Goal: Task Accomplishment & Management: Manage account settings

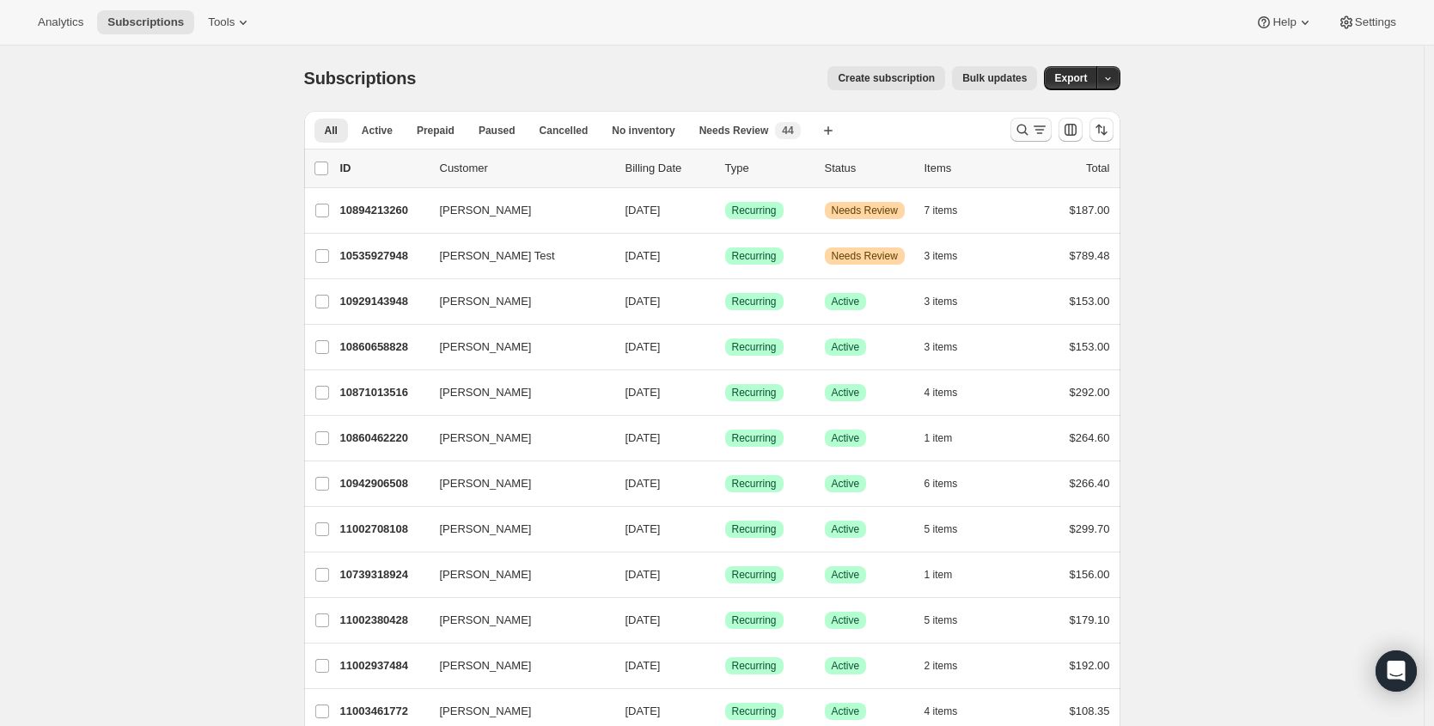
click at [1041, 129] on icon "Search and filter results" at bounding box center [1039, 129] width 17 height 17
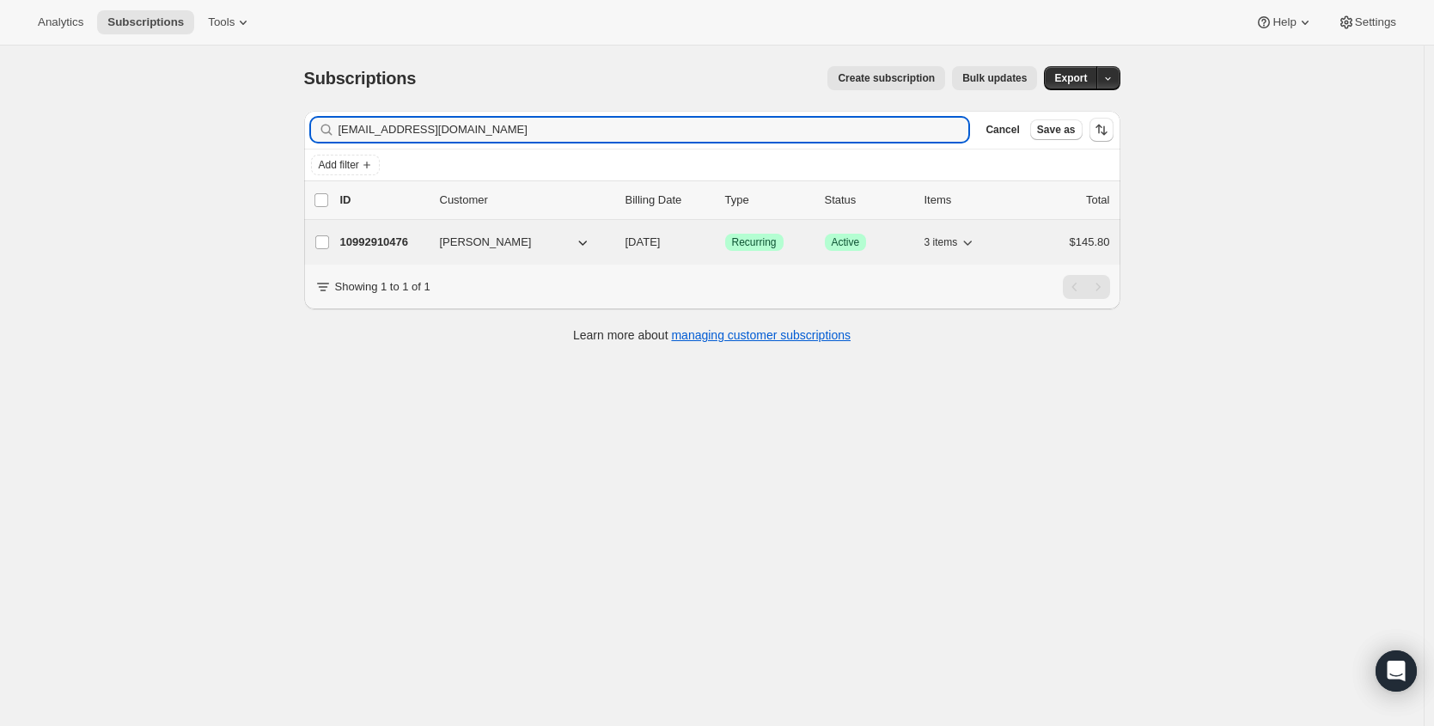
type input "smjac521@aol.com"
click at [369, 241] on p "10992910476" at bounding box center [383, 242] width 86 height 17
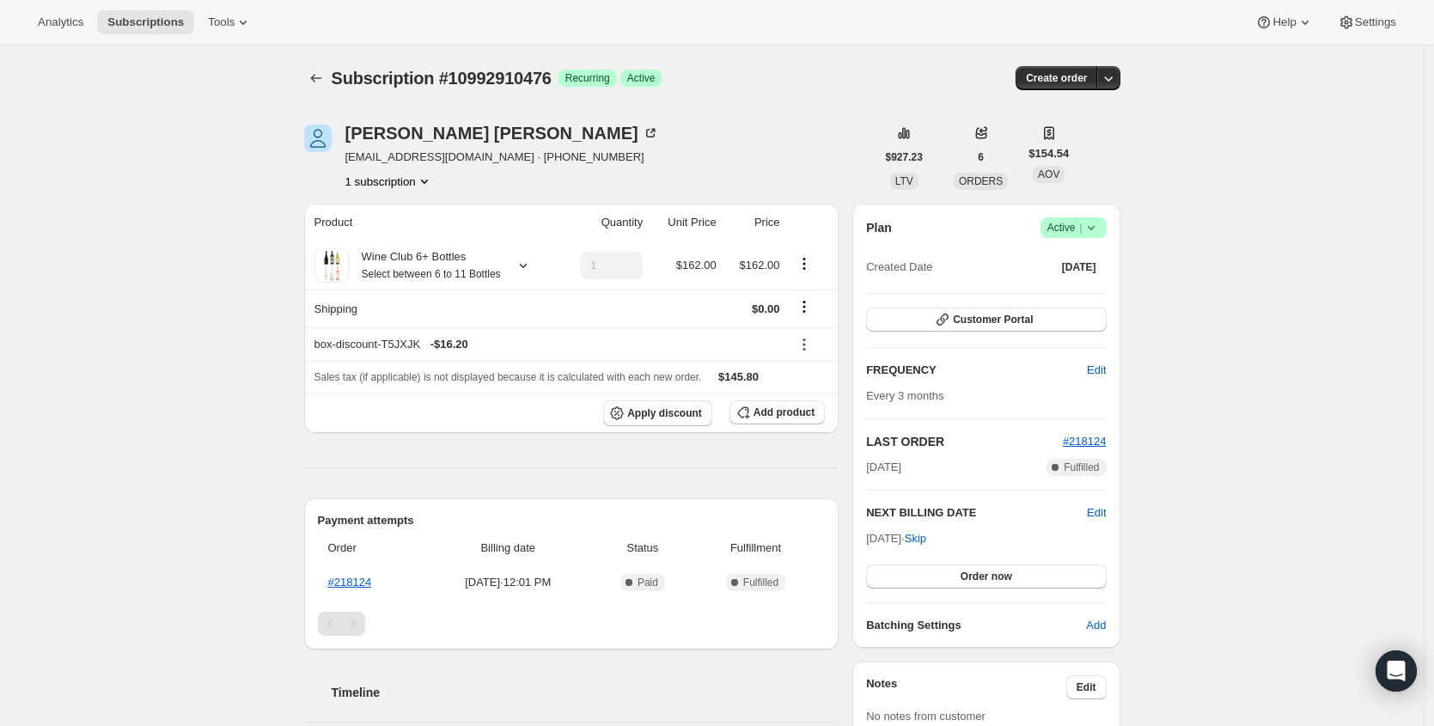
click at [1082, 228] on span "|" at bounding box center [1080, 228] width 3 height 14
click at [1096, 298] on span "Cancel subscription" at bounding box center [1072, 291] width 97 height 17
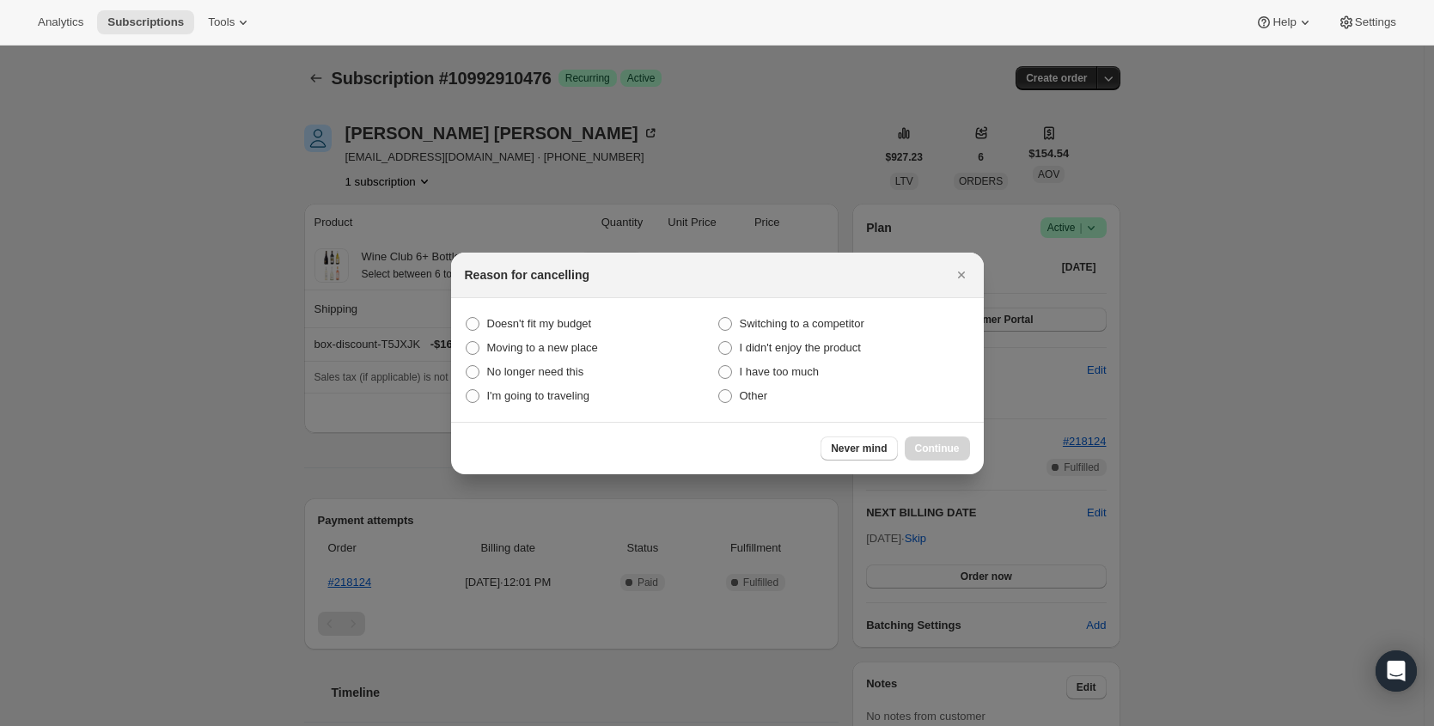
drag, startPoint x: 741, startPoint y: 396, endPoint x: 906, endPoint y: 418, distance: 166.4
click at [742, 396] on span "Other" at bounding box center [754, 395] width 28 height 13
click at [719, 390] on input "Other" at bounding box center [718, 389] width 1 height 1
radio input "true"
click at [944, 455] on button "Continue" at bounding box center [937, 449] width 65 height 24
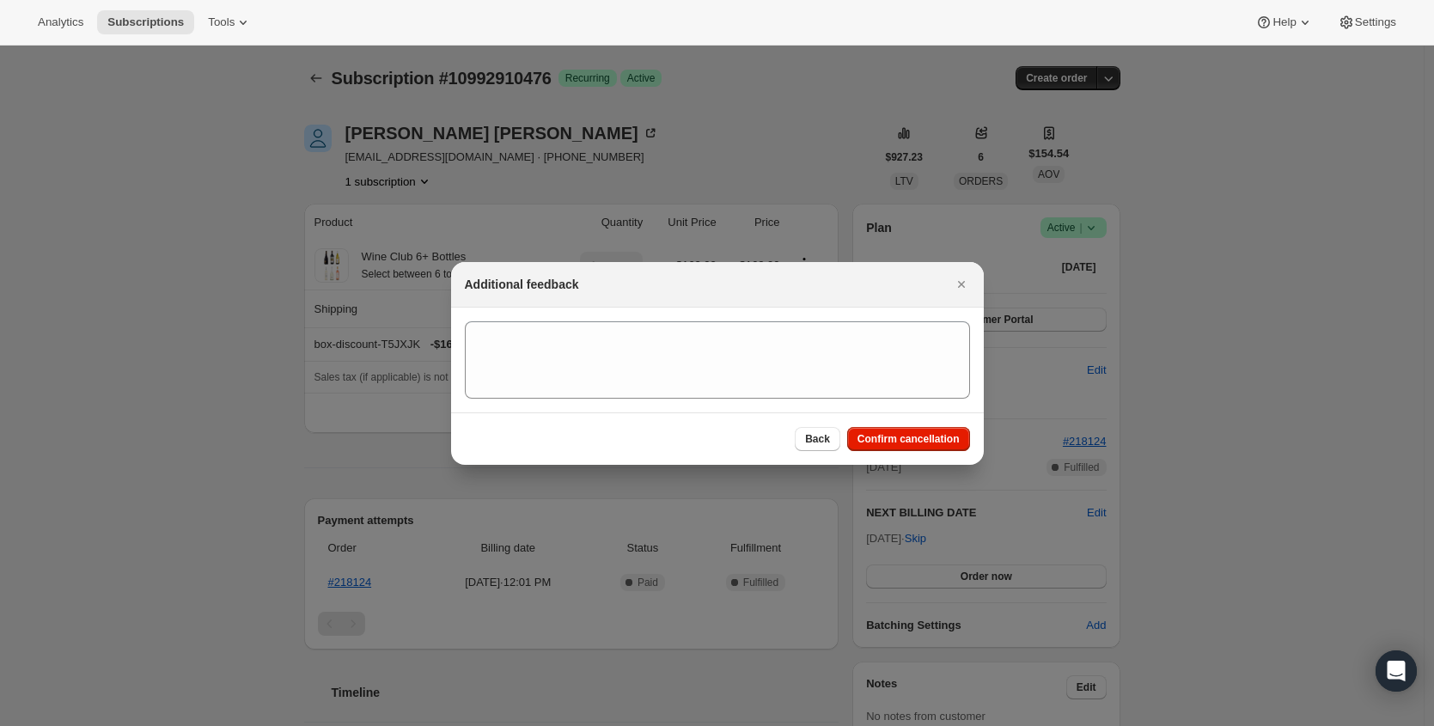
drag, startPoint x: 943, startPoint y: 448, endPoint x: 681, endPoint y: 375, distance: 272.1
click at [943, 447] on button "Confirm cancellation" at bounding box center [908, 439] width 123 height 24
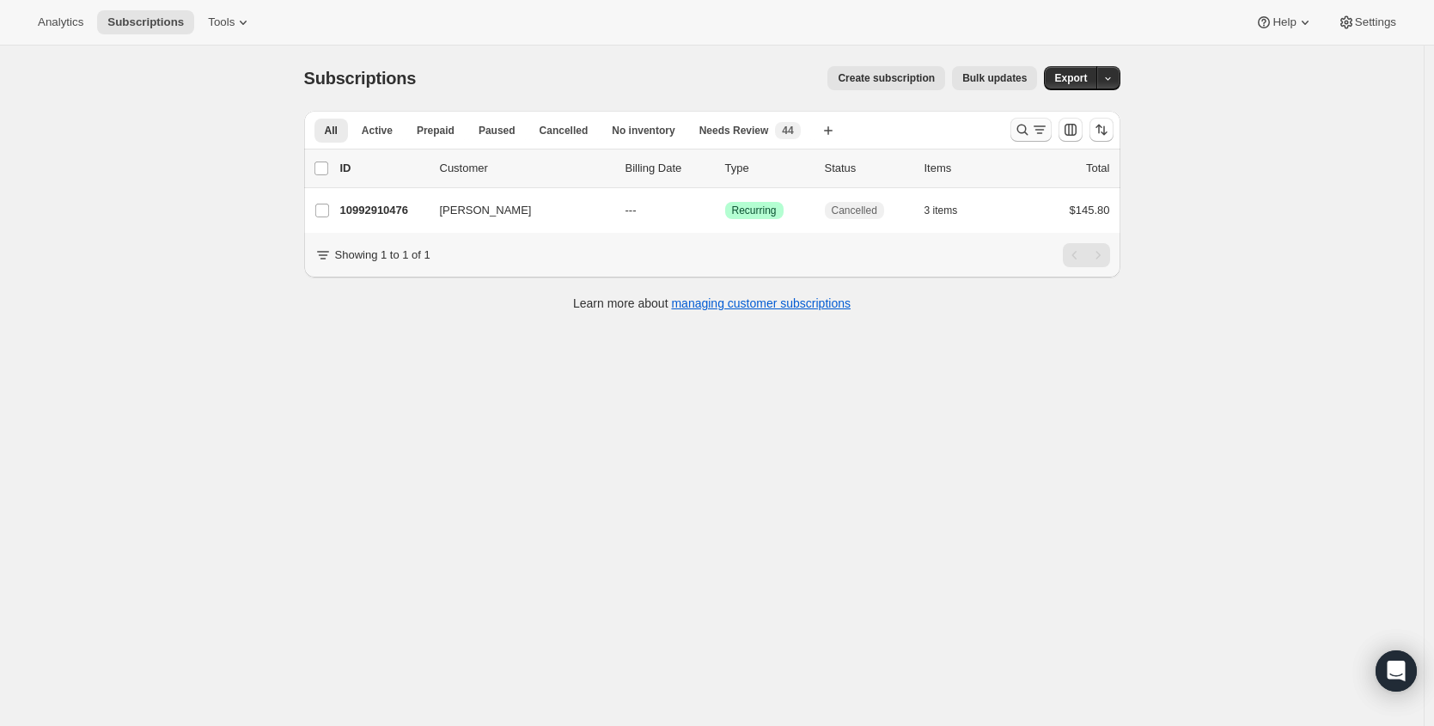
click at [1017, 125] on button "Search and filter results" at bounding box center [1031, 130] width 41 height 24
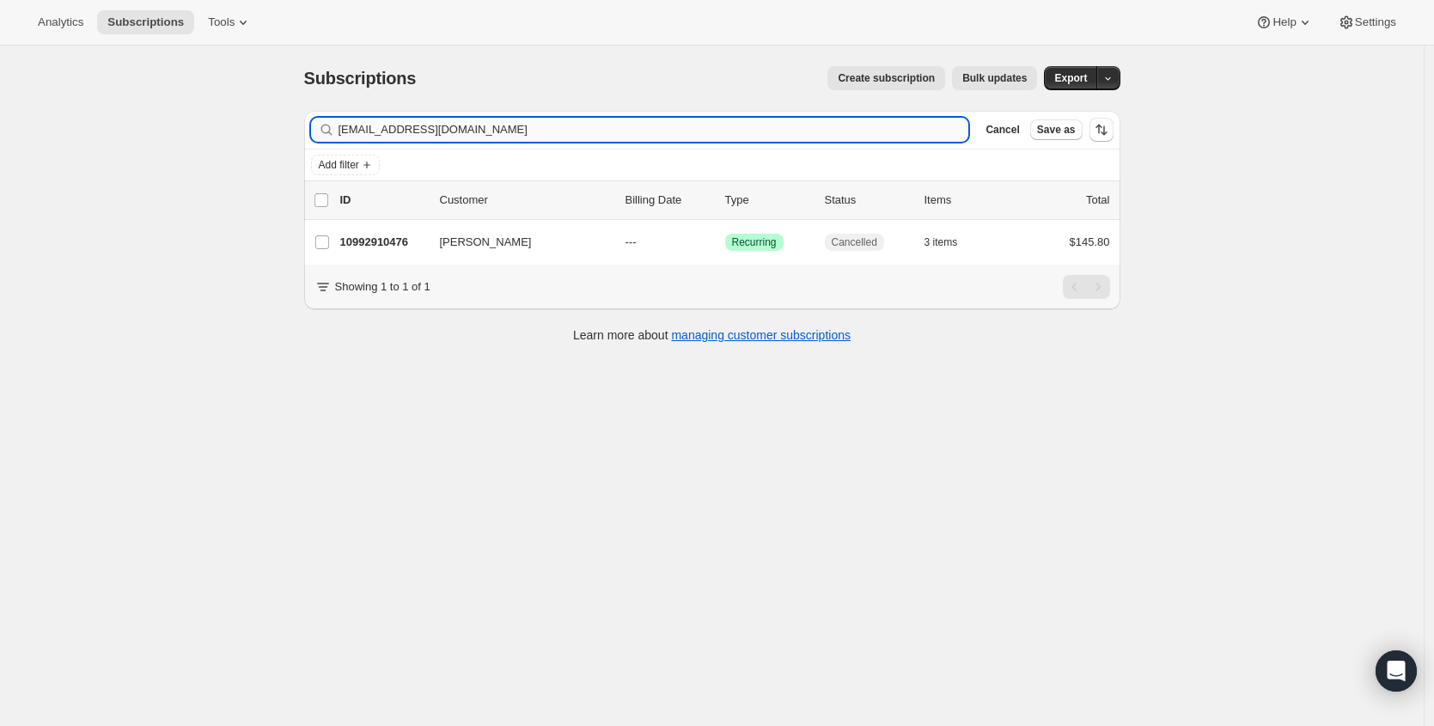
click at [837, 130] on input "smjac521@aol.com" at bounding box center [654, 130] width 631 height 24
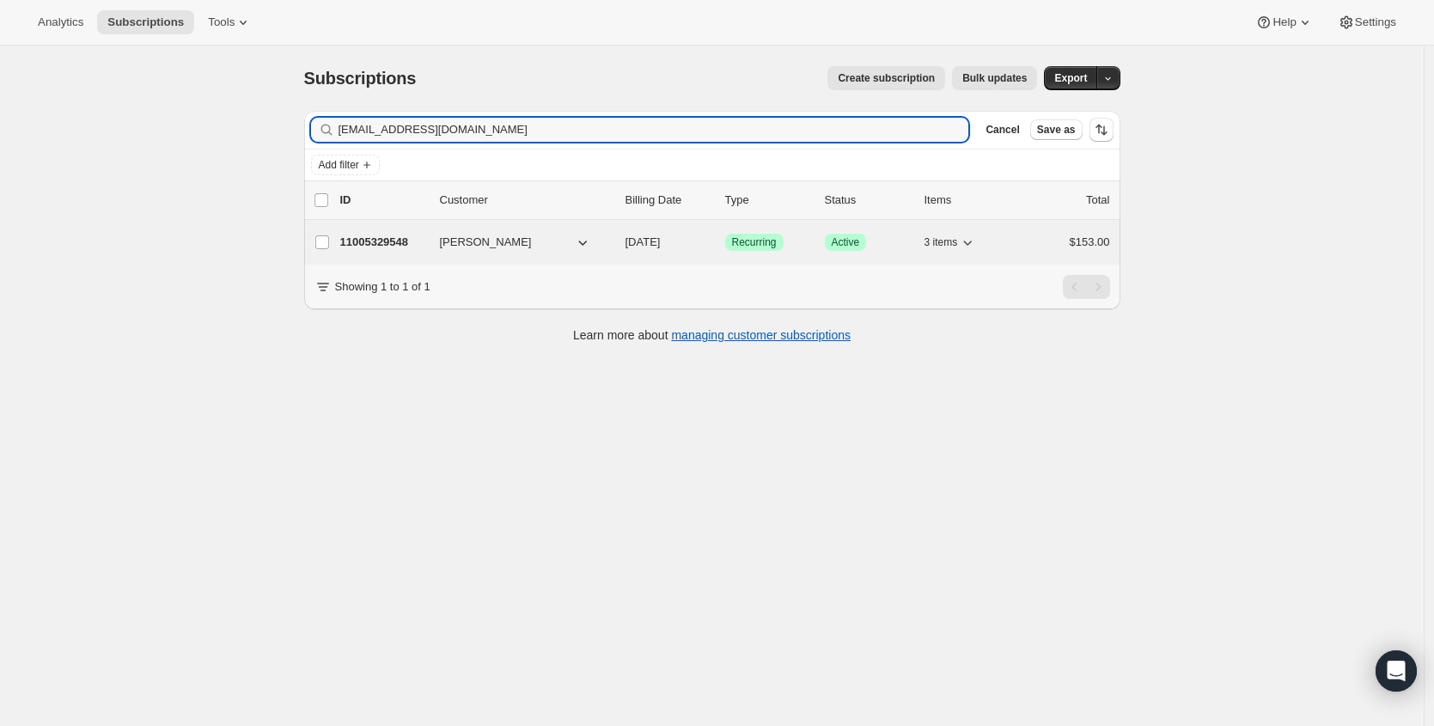
type input "newtonjoel@ymail.com"
click at [384, 246] on p "11005329548" at bounding box center [383, 242] width 86 height 17
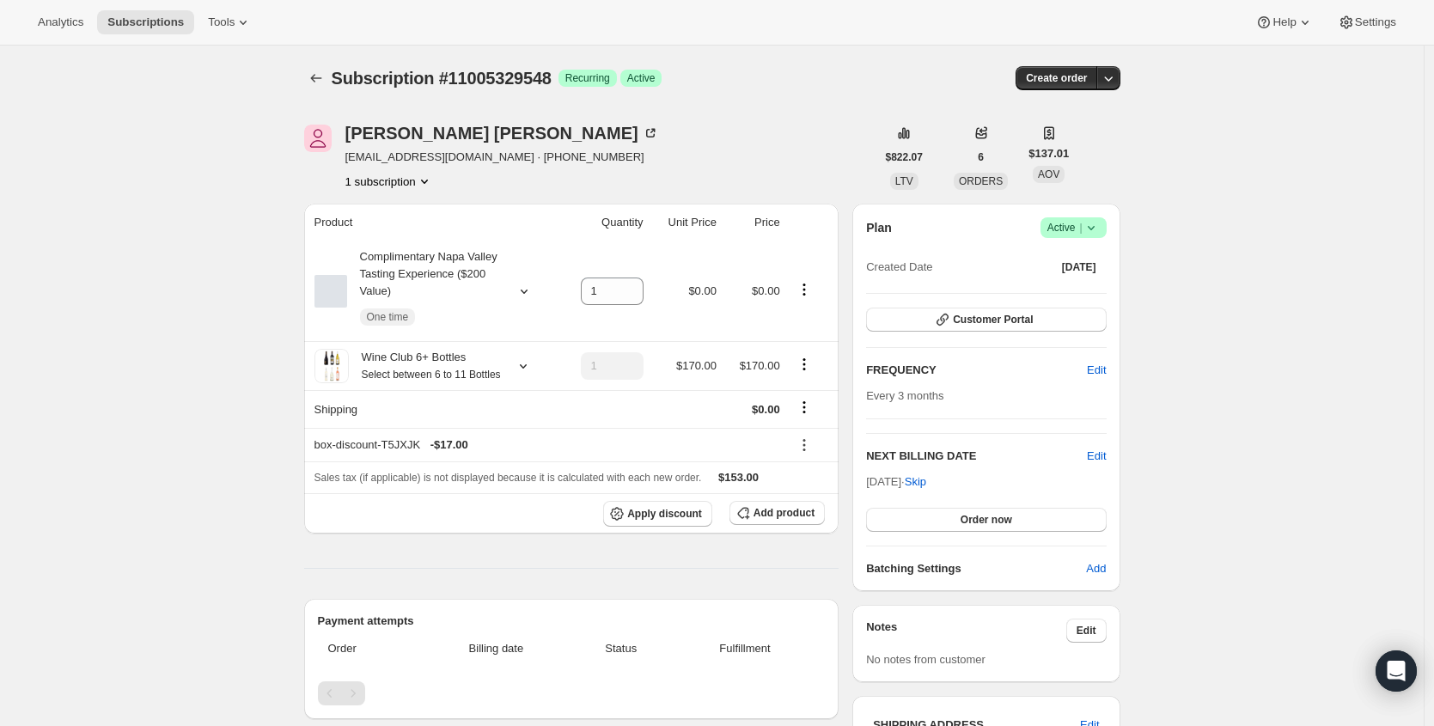
click at [1100, 228] on icon at bounding box center [1091, 227] width 17 height 17
click at [1068, 283] on span "Cancel subscription" at bounding box center [1072, 291] width 97 height 17
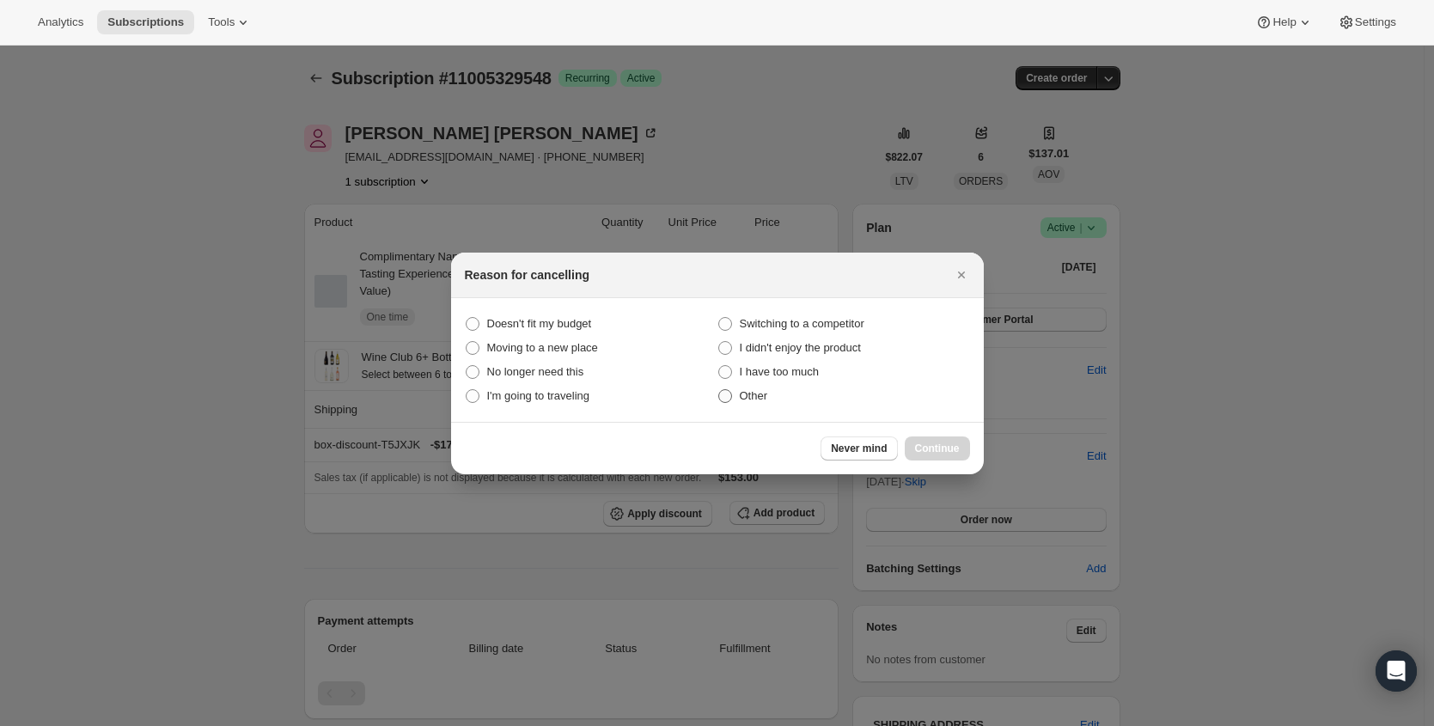
click at [758, 384] on label "Other" at bounding box center [844, 396] width 253 height 24
click at [719, 389] on input "Other" at bounding box center [718, 389] width 1 height 1
radio input "true"
click at [937, 450] on span "Continue" at bounding box center [937, 449] width 45 height 14
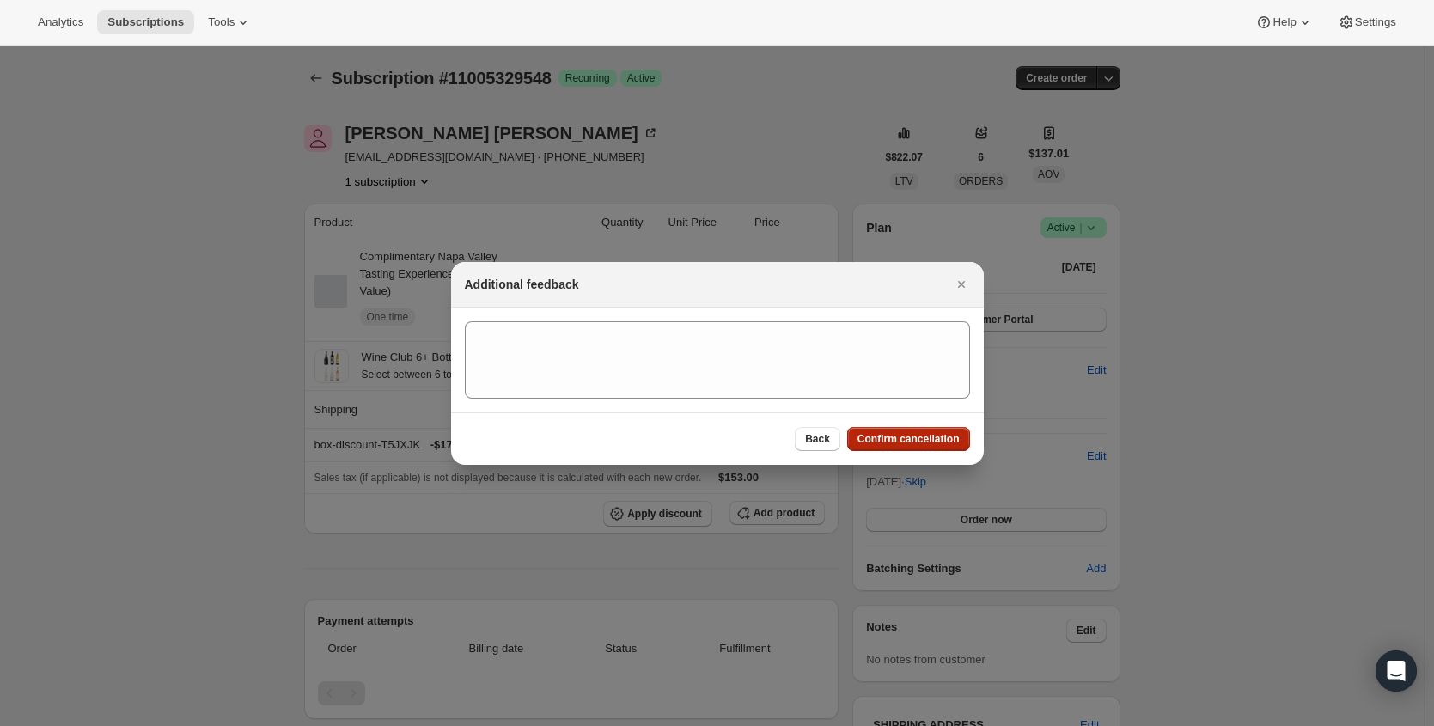
click at [937, 443] on span "Confirm cancellation" at bounding box center [909, 439] width 102 height 14
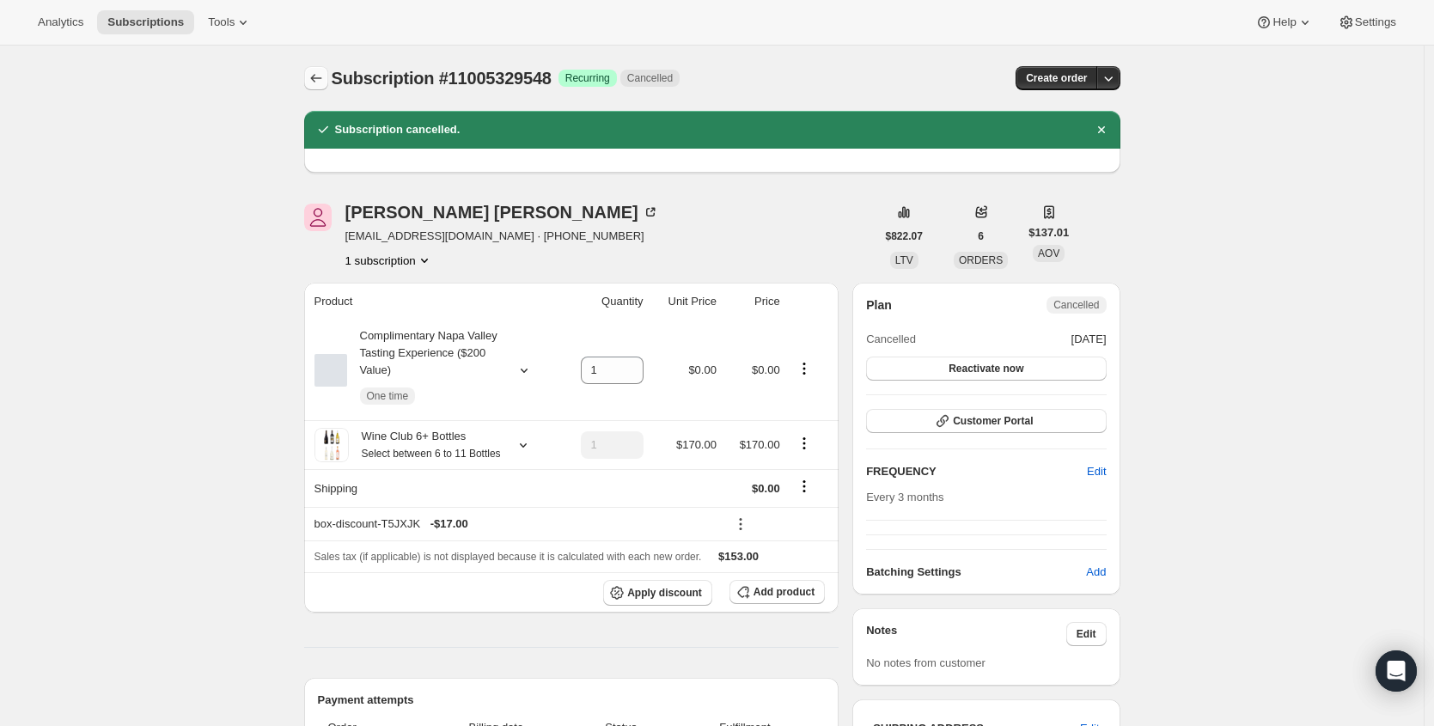
drag, startPoint x: 334, startPoint y: 76, endPoint x: 326, endPoint y: 76, distance: 8.6
click at [332, 76] on div at bounding box center [317, 78] width 27 height 24
click at [323, 76] on icon "Subscriptions" at bounding box center [316, 78] width 17 height 17
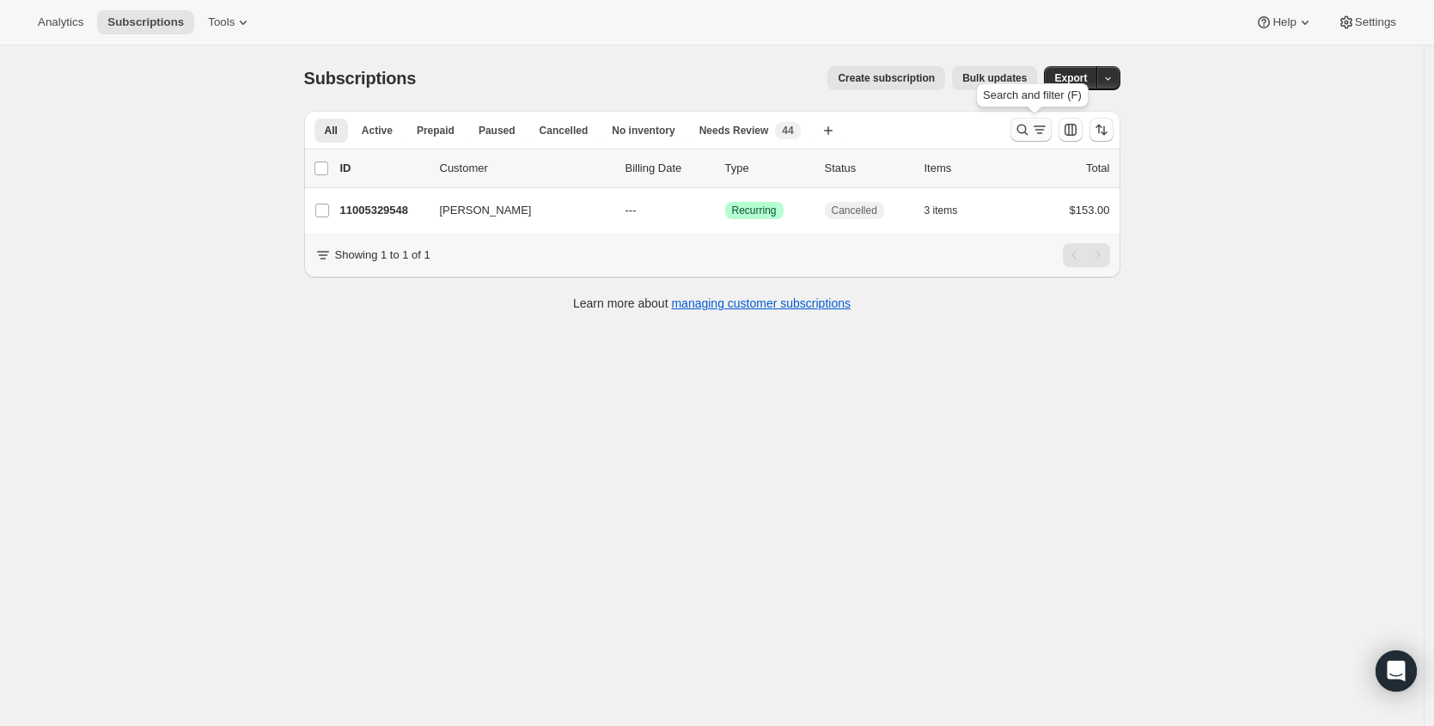
click at [1031, 126] on icon "Search and filter results" at bounding box center [1022, 129] width 17 height 17
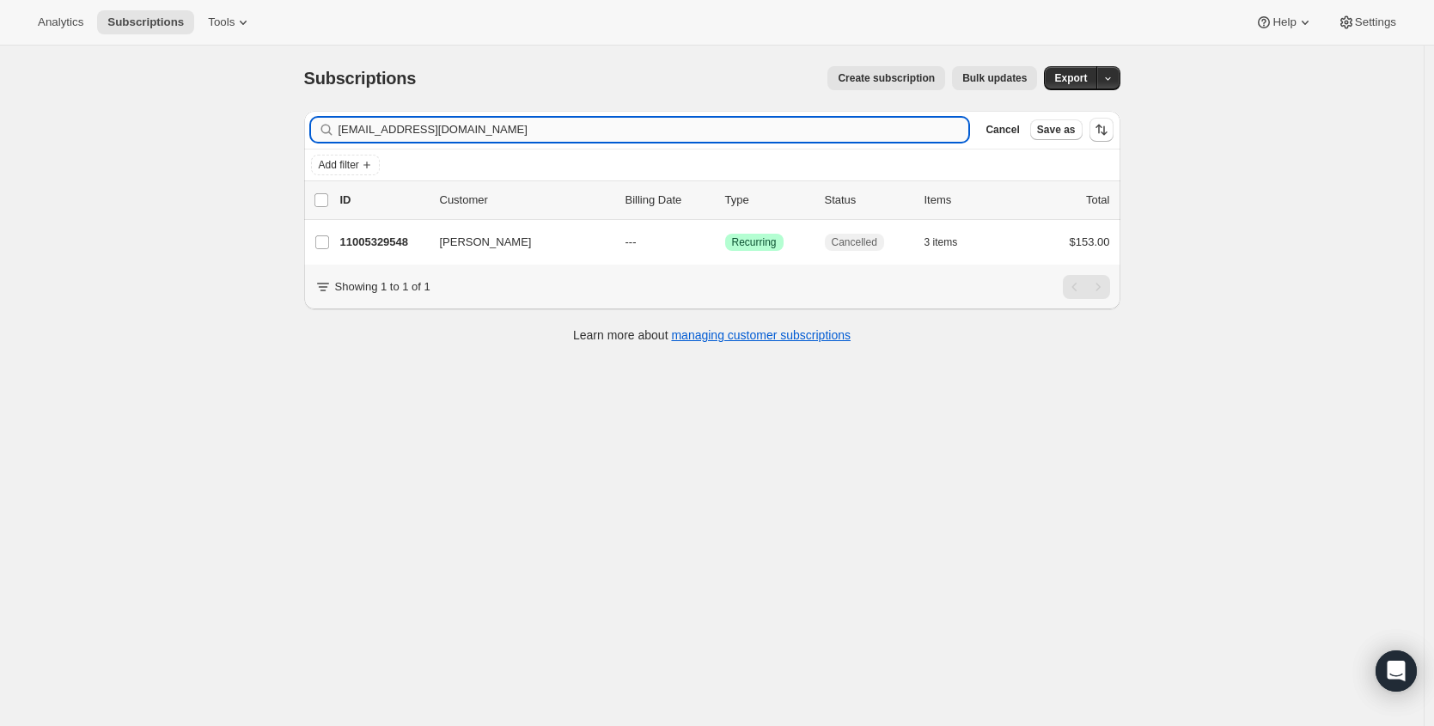
click at [846, 141] on input "newtonjoel@ymail.com" at bounding box center [654, 130] width 631 height 24
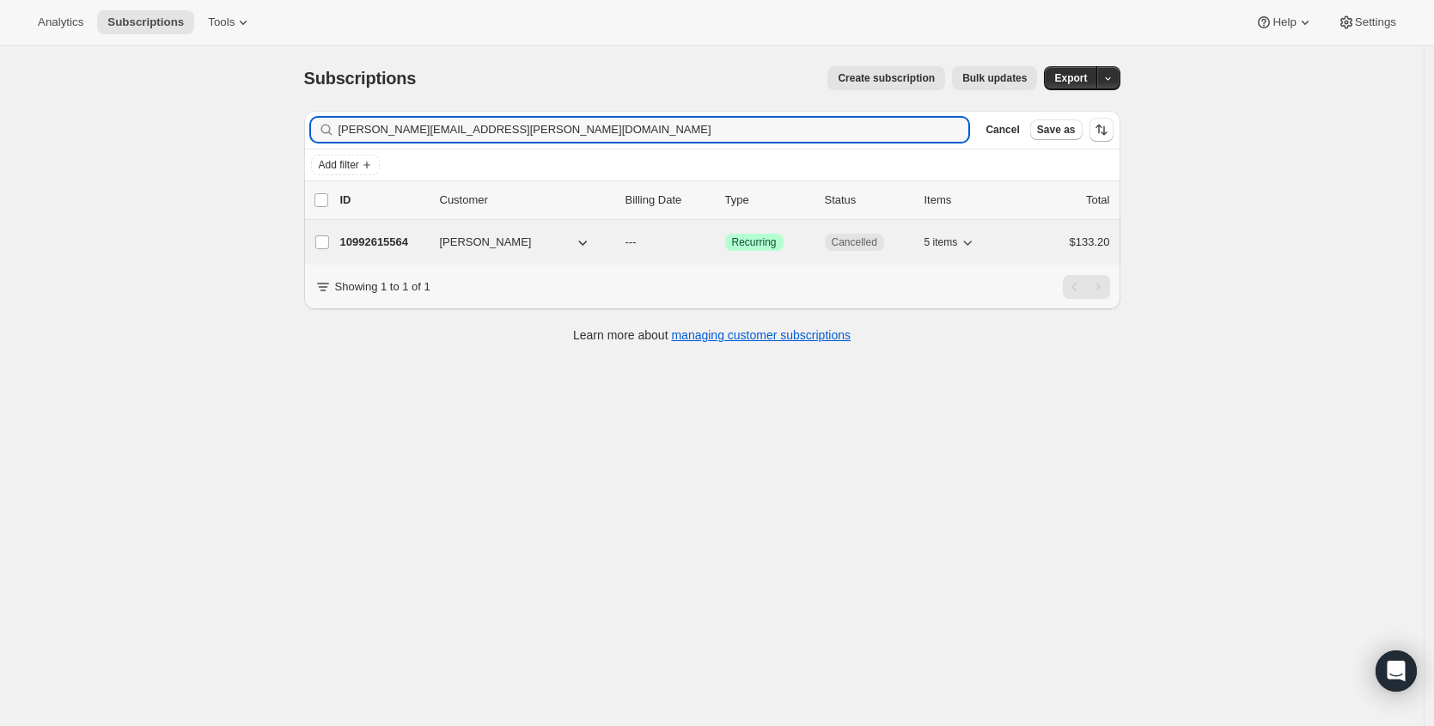
type input "Heidi.lanthier@gmail.com"
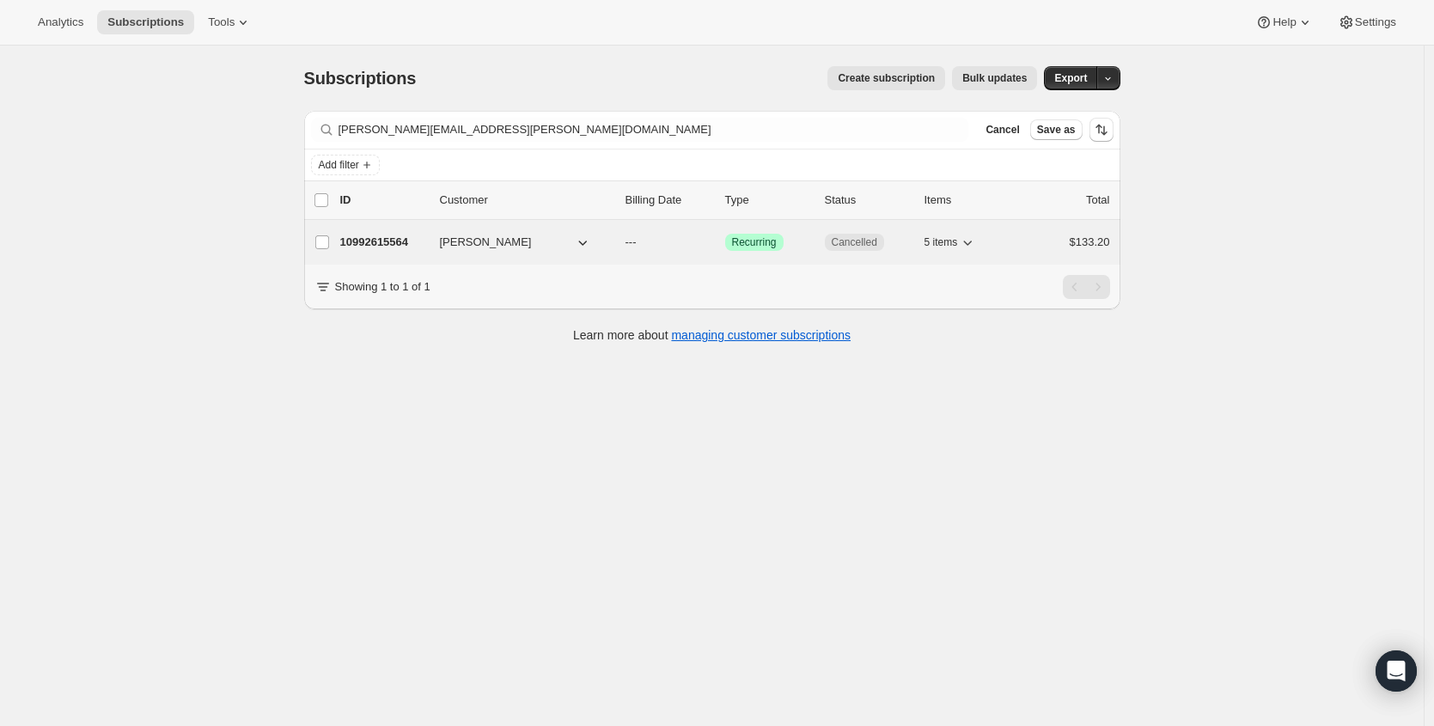
click at [395, 246] on p "10992615564" at bounding box center [383, 242] width 86 height 17
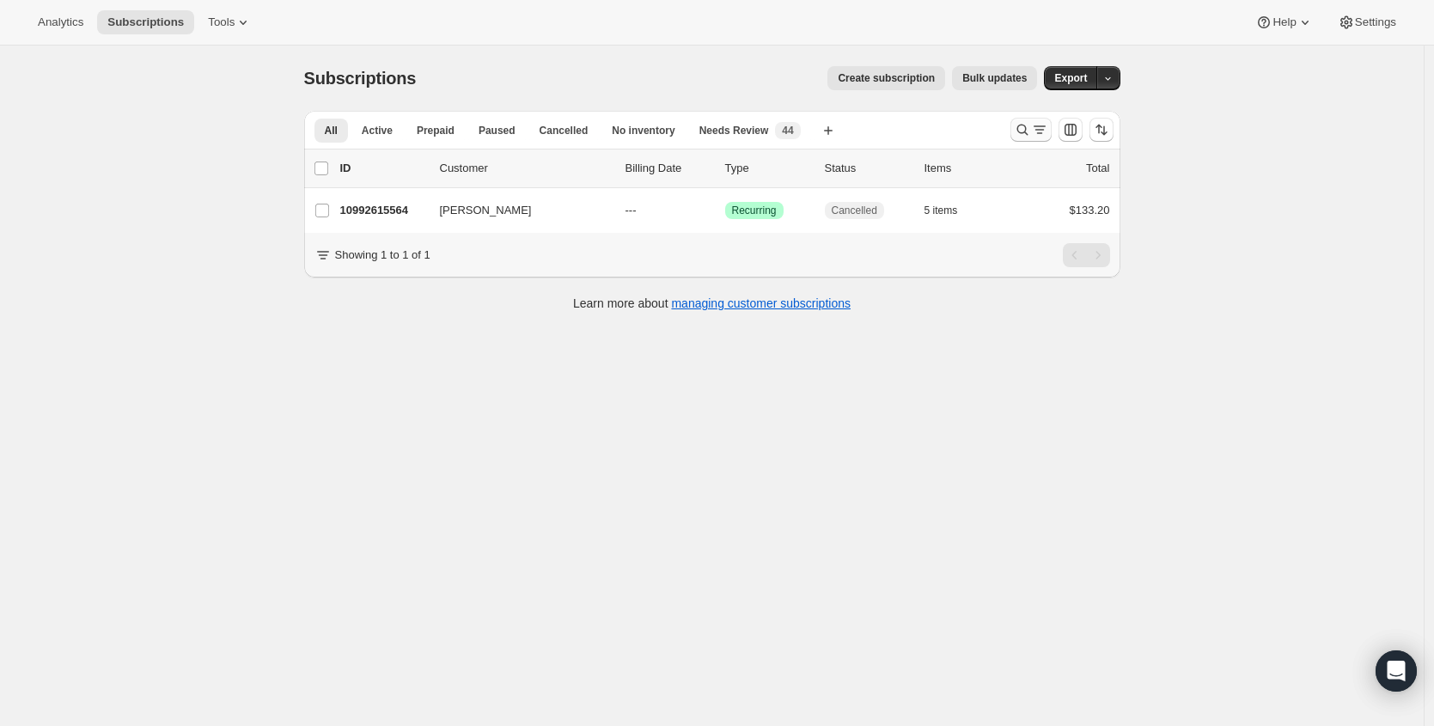
click at [1045, 123] on icon "Search and filter results" at bounding box center [1039, 129] width 17 height 17
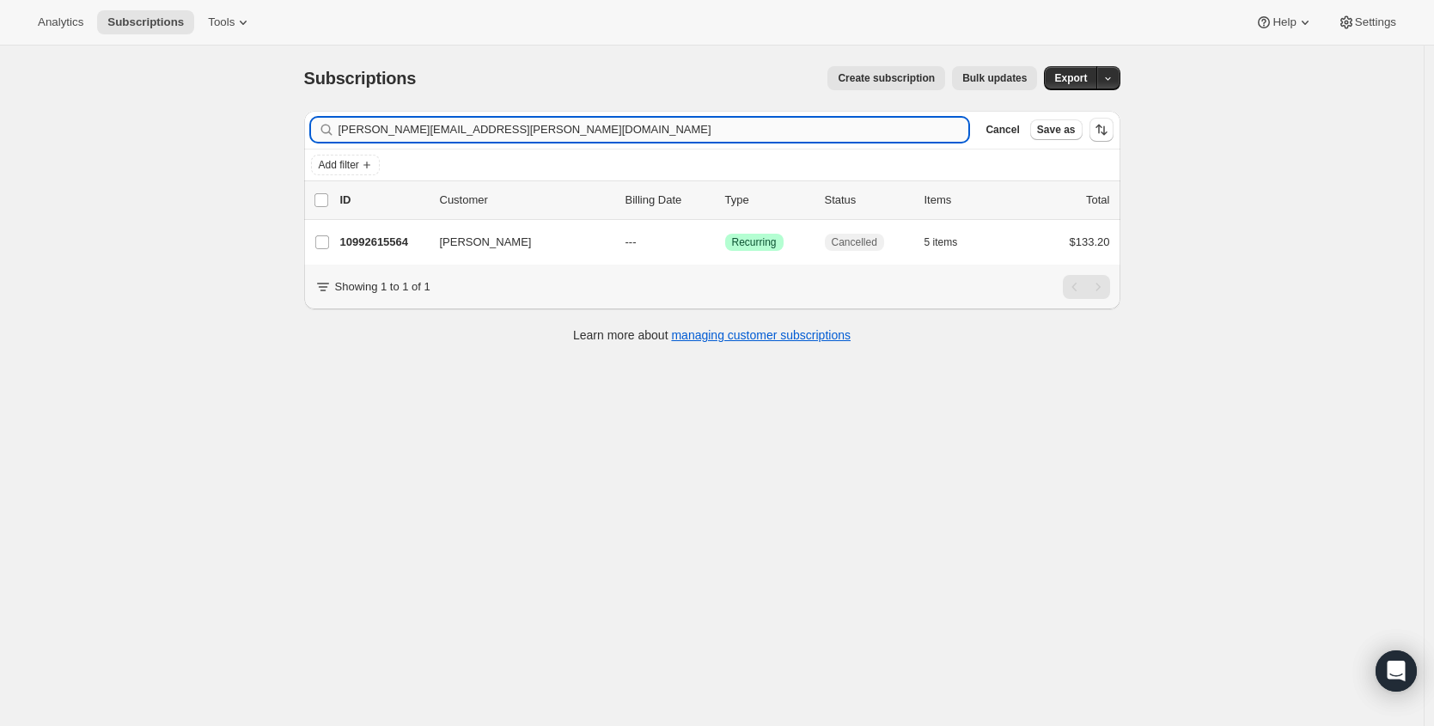
click at [710, 137] on input "Heidi.lanthier@gmail.com" at bounding box center [654, 130] width 631 height 24
click at [709, 137] on input "Heidi.lanthier@gmail.com" at bounding box center [654, 130] width 631 height 24
type input "crawford1115@hotmail.com"
click at [385, 243] on p "10844930188" at bounding box center [383, 242] width 86 height 17
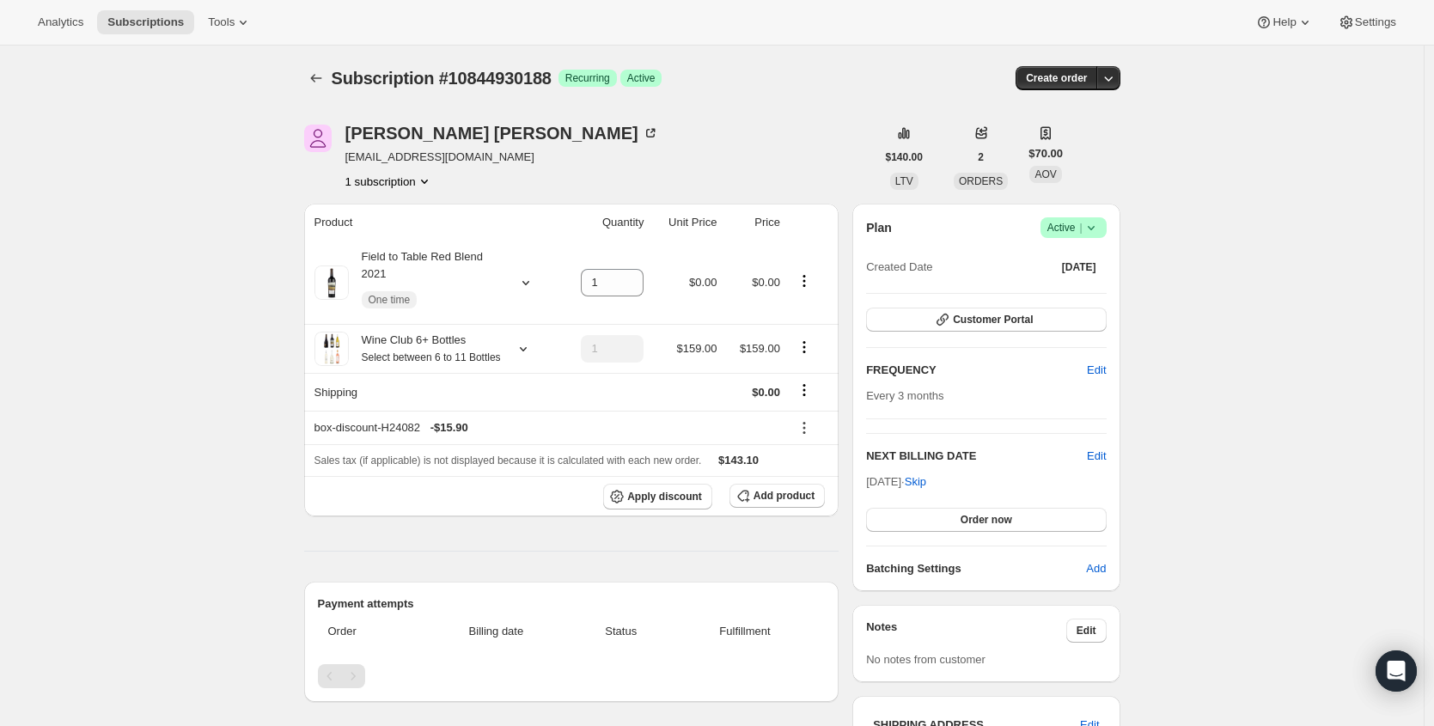
click at [1079, 220] on span "Active |" at bounding box center [1073, 227] width 52 height 17
click at [1063, 283] on span "Cancel subscription" at bounding box center [1072, 291] width 97 height 17
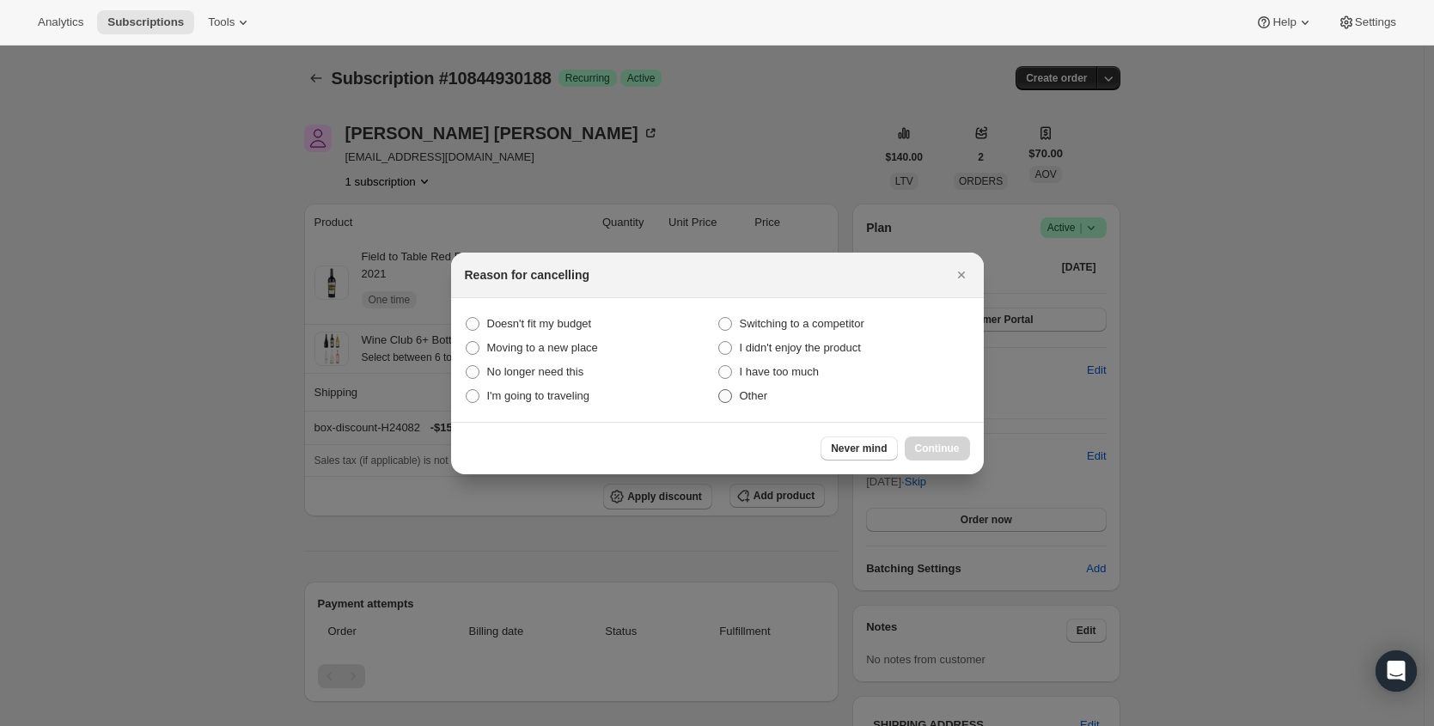
click at [769, 388] on label "Other" at bounding box center [844, 396] width 253 height 24
click at [719, 389] on input "Other" at bounding box center [718, 389] width 1 height 1
radio input "true"
click at [943, 434] on div "Never mind Continue" at bounding box center [717, 448] width 533 height 52
click at [943, 443] on span "Continue" at bounding box center [937, 449] width 45 height 14
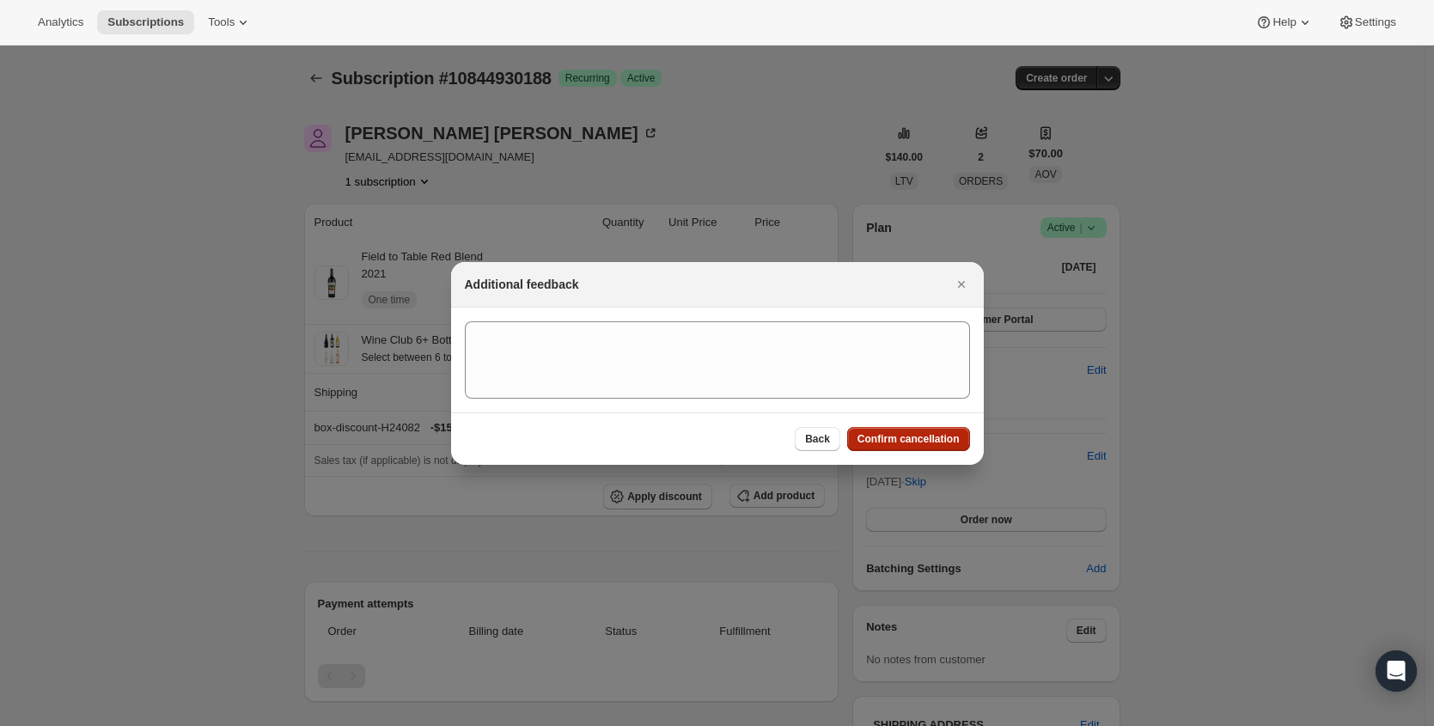
click at [943, 443] on span "Confirm cancellation" at bounding box center [909, 439] width 102 height 14
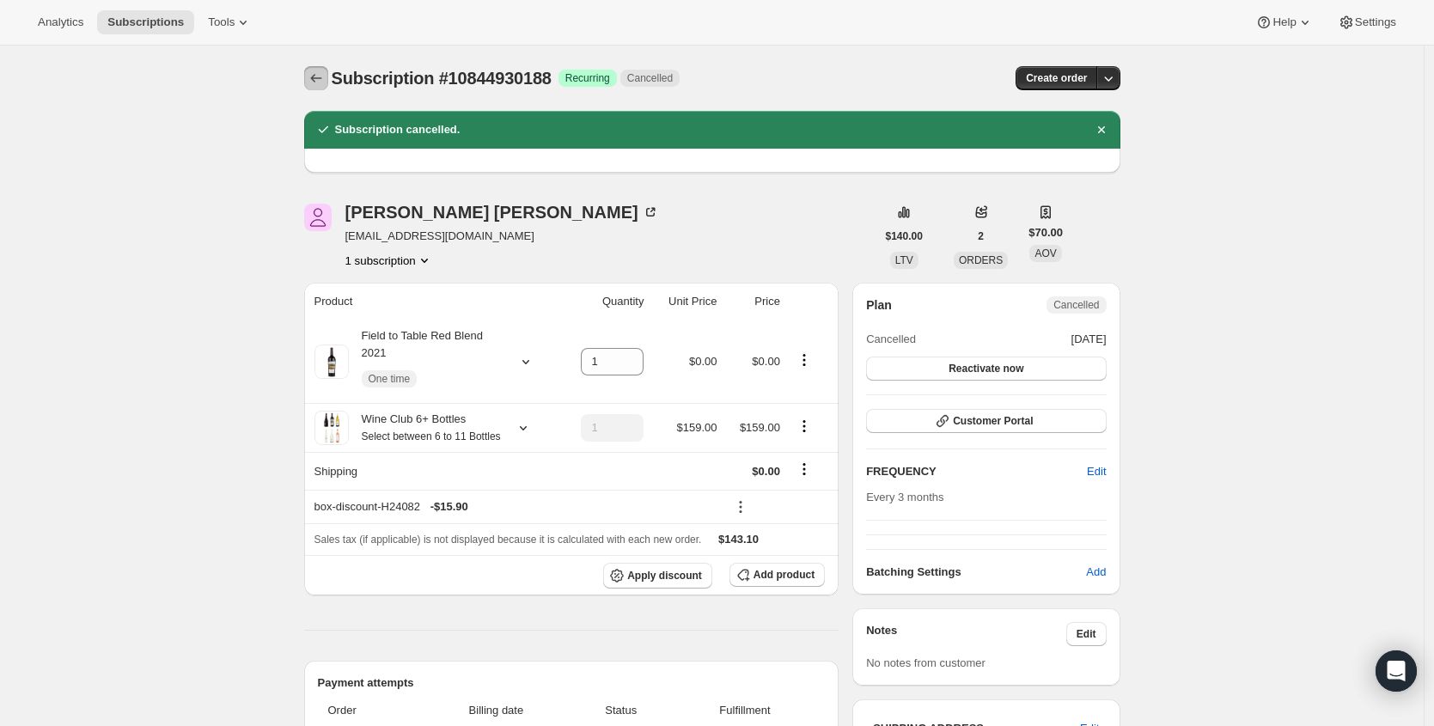
click at [328, 68] on button "Subscriptions" at bounding box center [316, 78] width 24 height 24
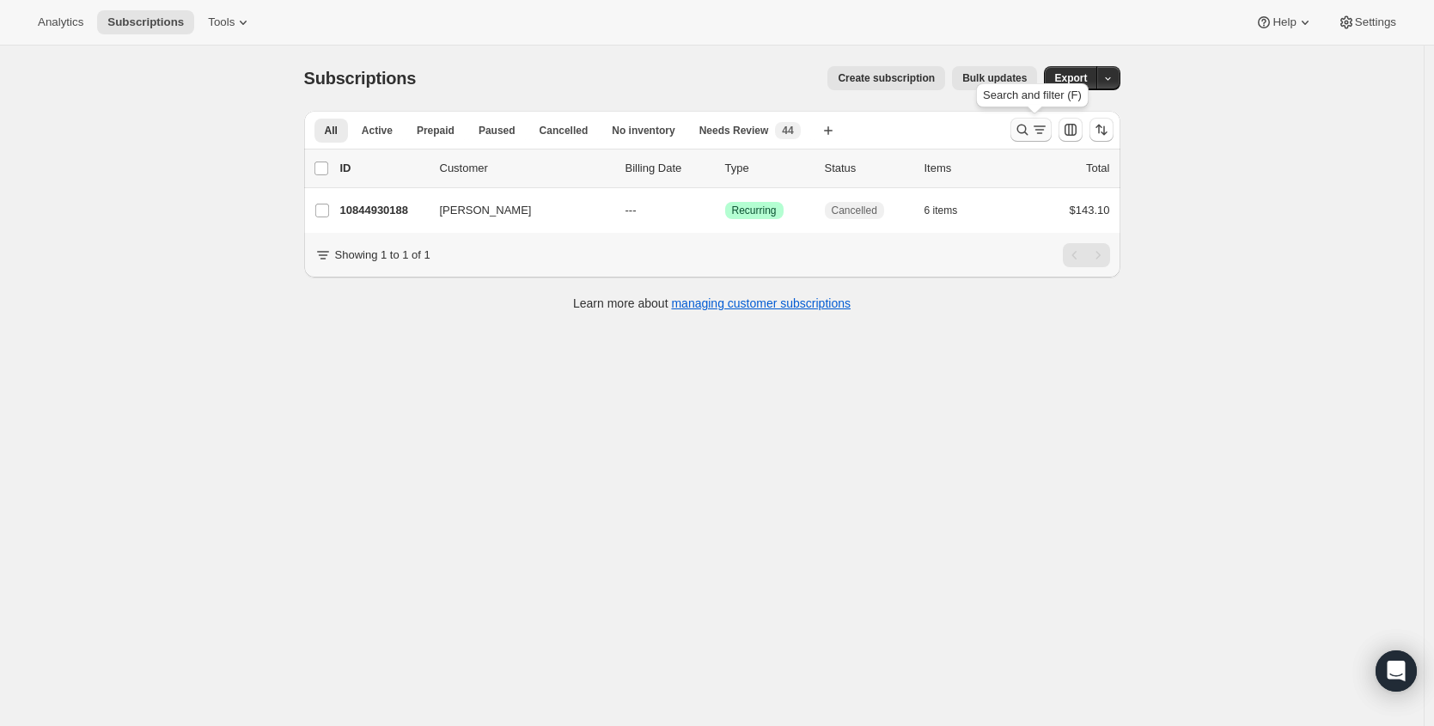
click at [1031, 134] on icon "Search and filter results" at bounding box center [1022, 129] width 17 height 17
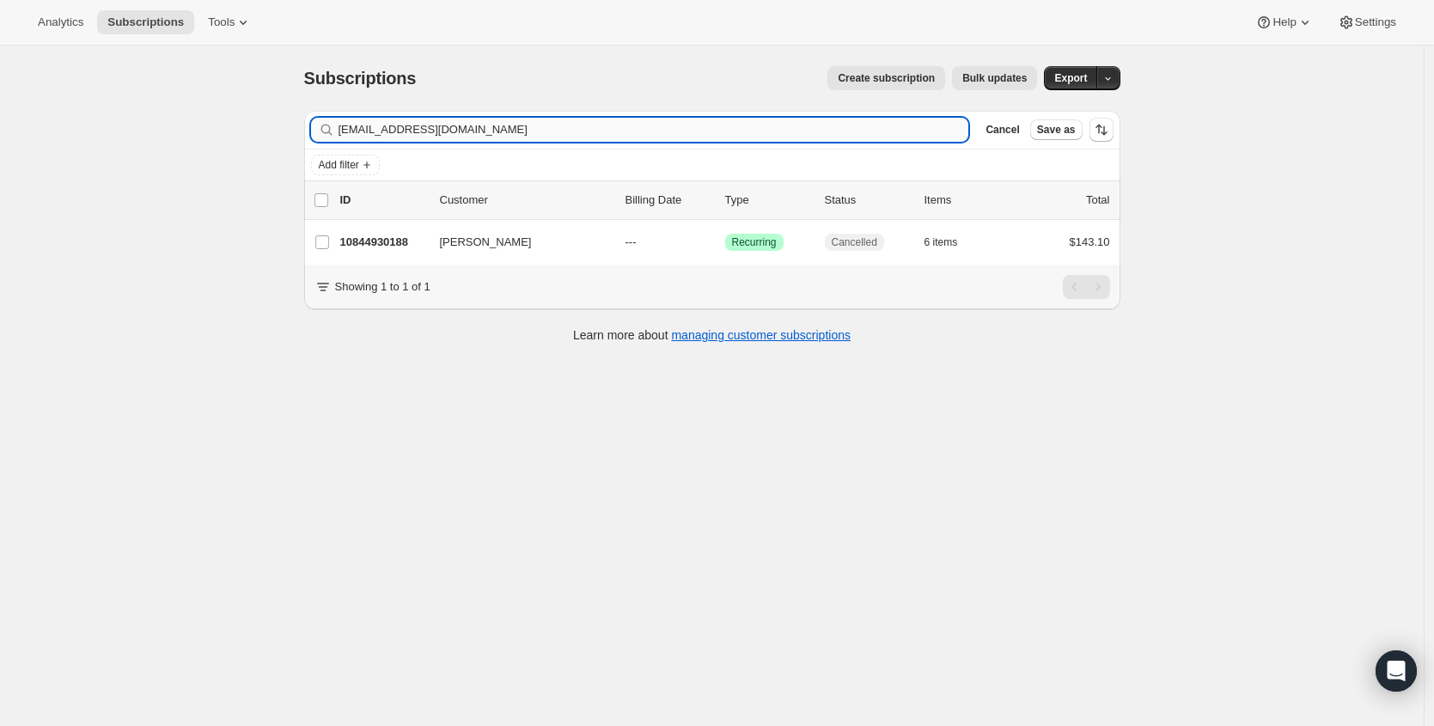
click at [562, 129] on input "crawford1115@hotmail.com" at bounding box center [654, 130] width 631 height 24
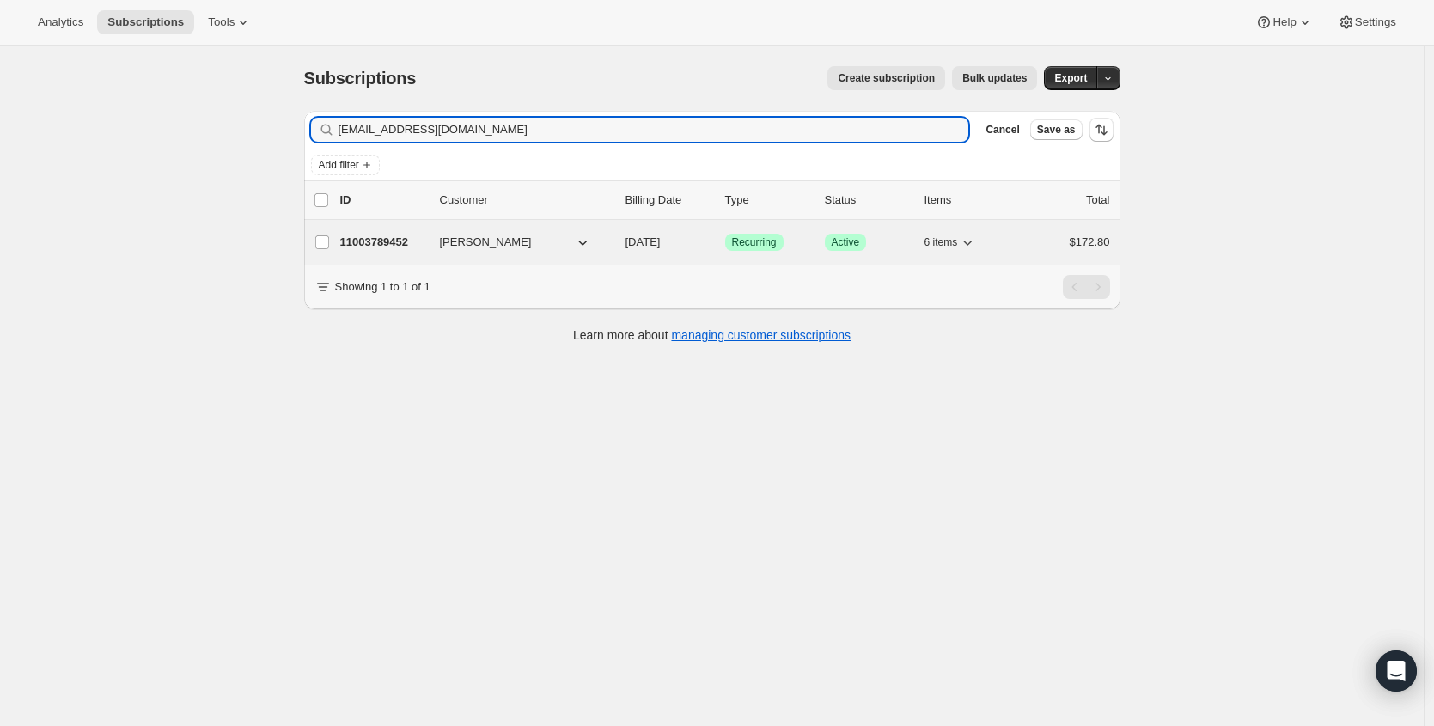
type input "bizkamp@gmail.com"
click at [398, 239] on p "11003789452" at bounding box center [383, 242] width 86 height 17
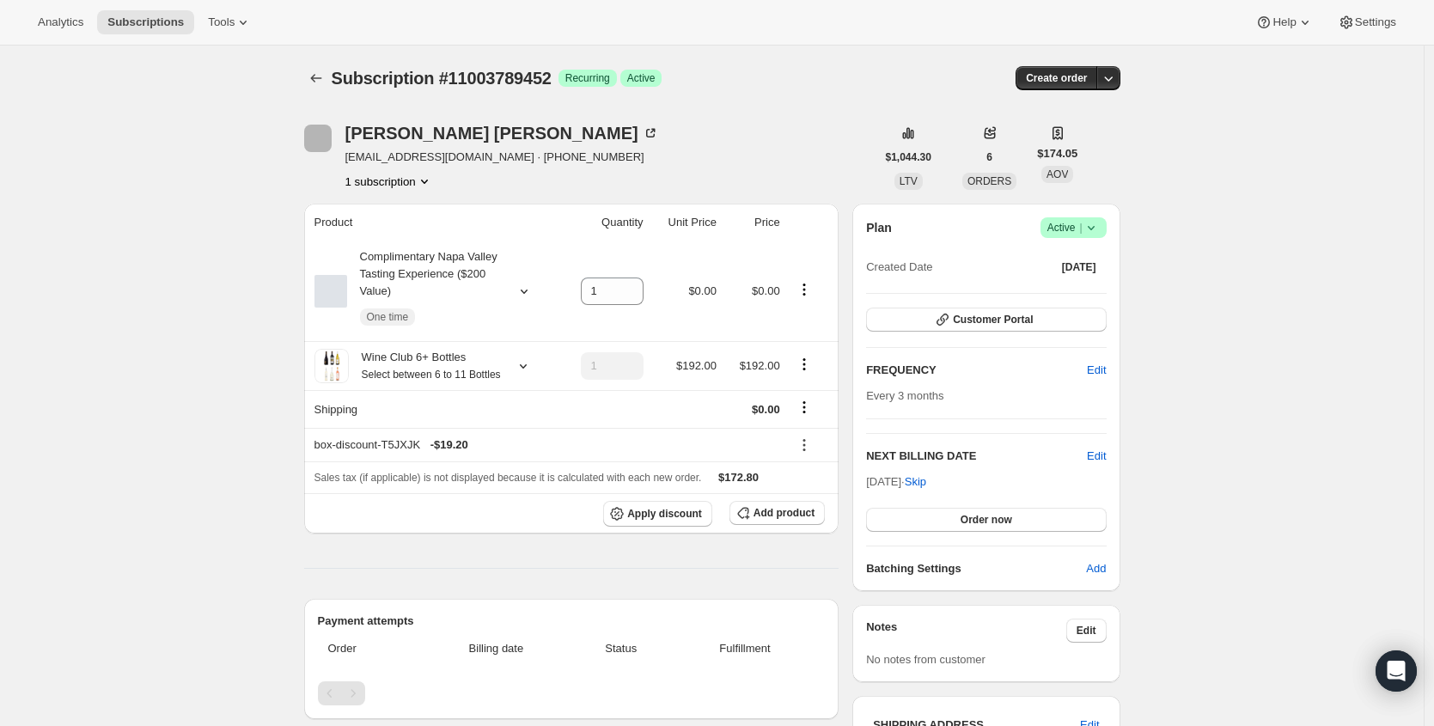
click at [1075, 231] on span "Active |" at bounding box center [1073, 227] width 52 height 17
click at [1065, 289] on span "Cancel subscription" at bounding box center [1072, 290] width 97 height 13
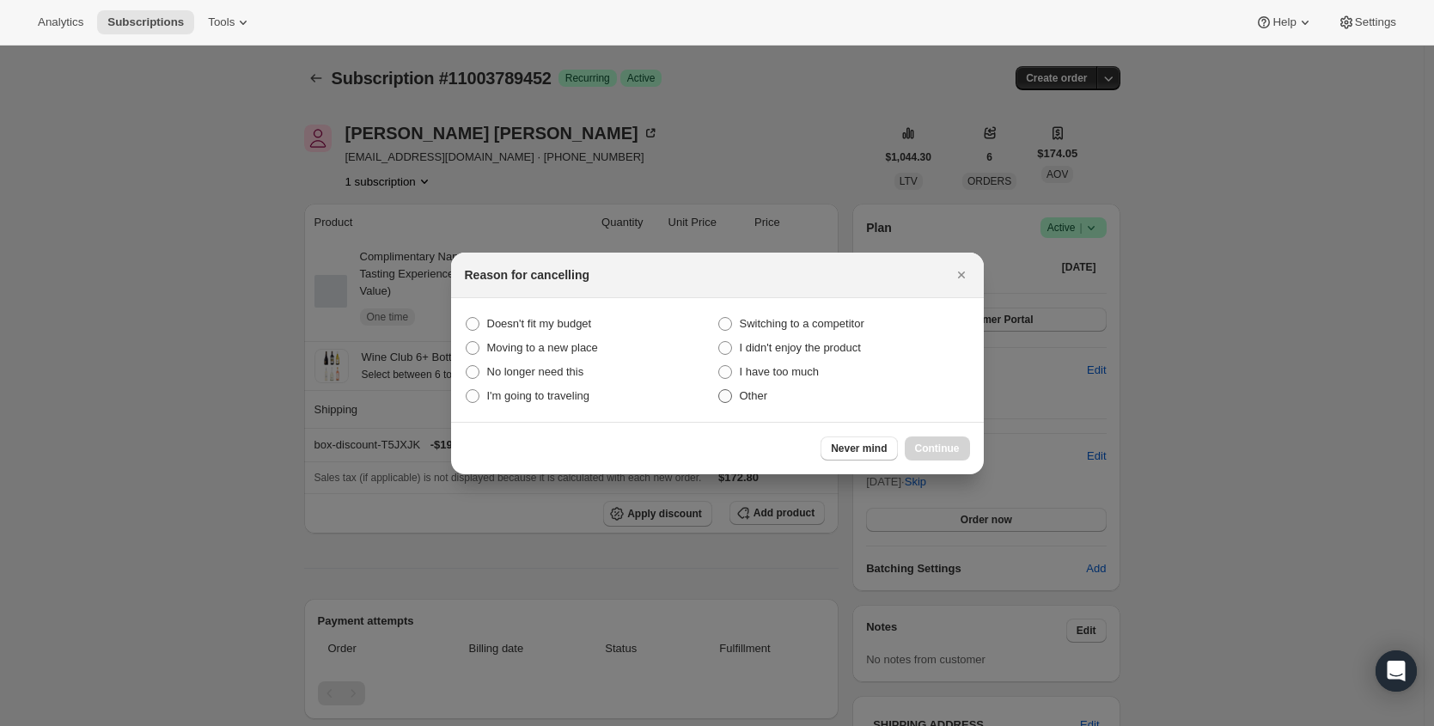
click at [775, 388] on label "Other" at bounding box center [844, 396] width 253 height 24
click at [756, 400] on span "Other" at bounding box center [754, 395] width 28 height 13
click at [719, 390] on input "Other" at bounding box center [718, 389] width 1 height 1
radio input "true"
click at [931, 449] on span "Continue" at bounding box center [937, 449] width 45 height 14
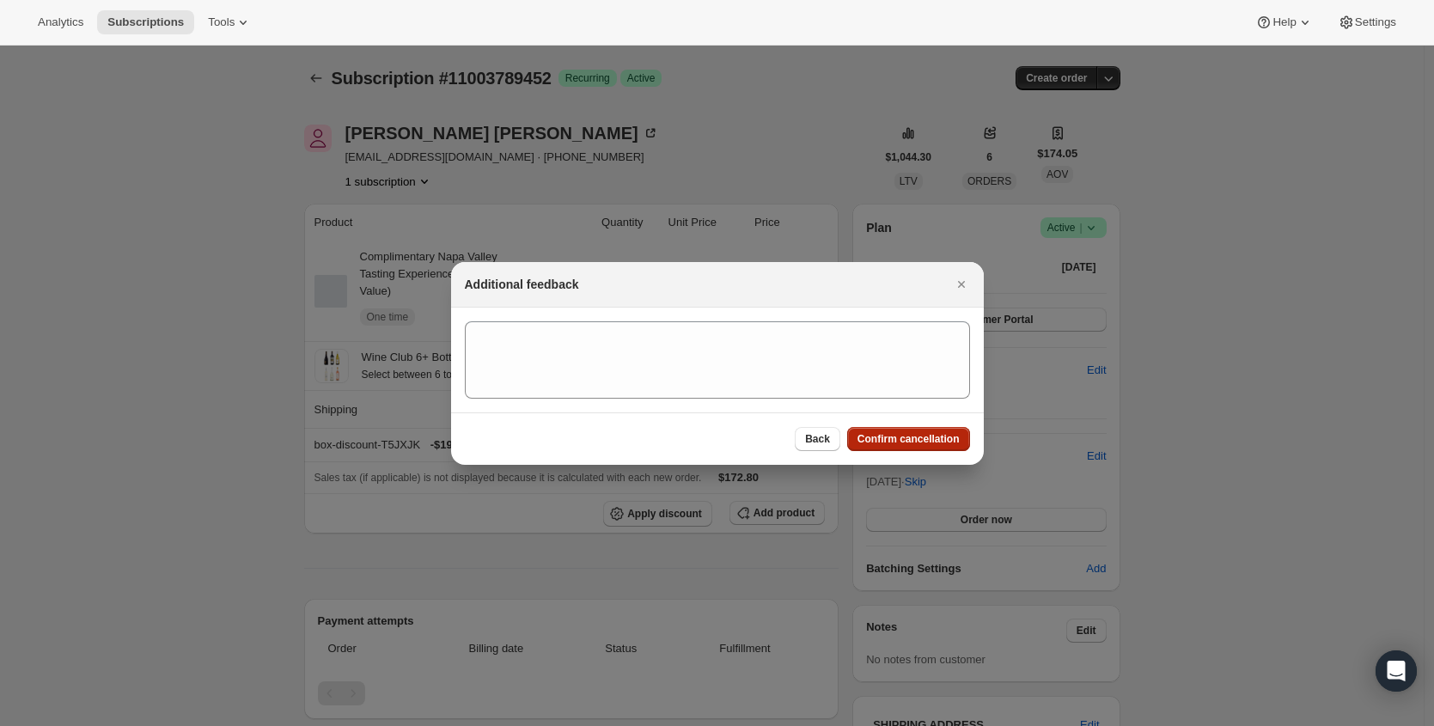
click at [931, 449] on button "Confirm cancellation" at bounding box center [908, 439] width 123 height 24
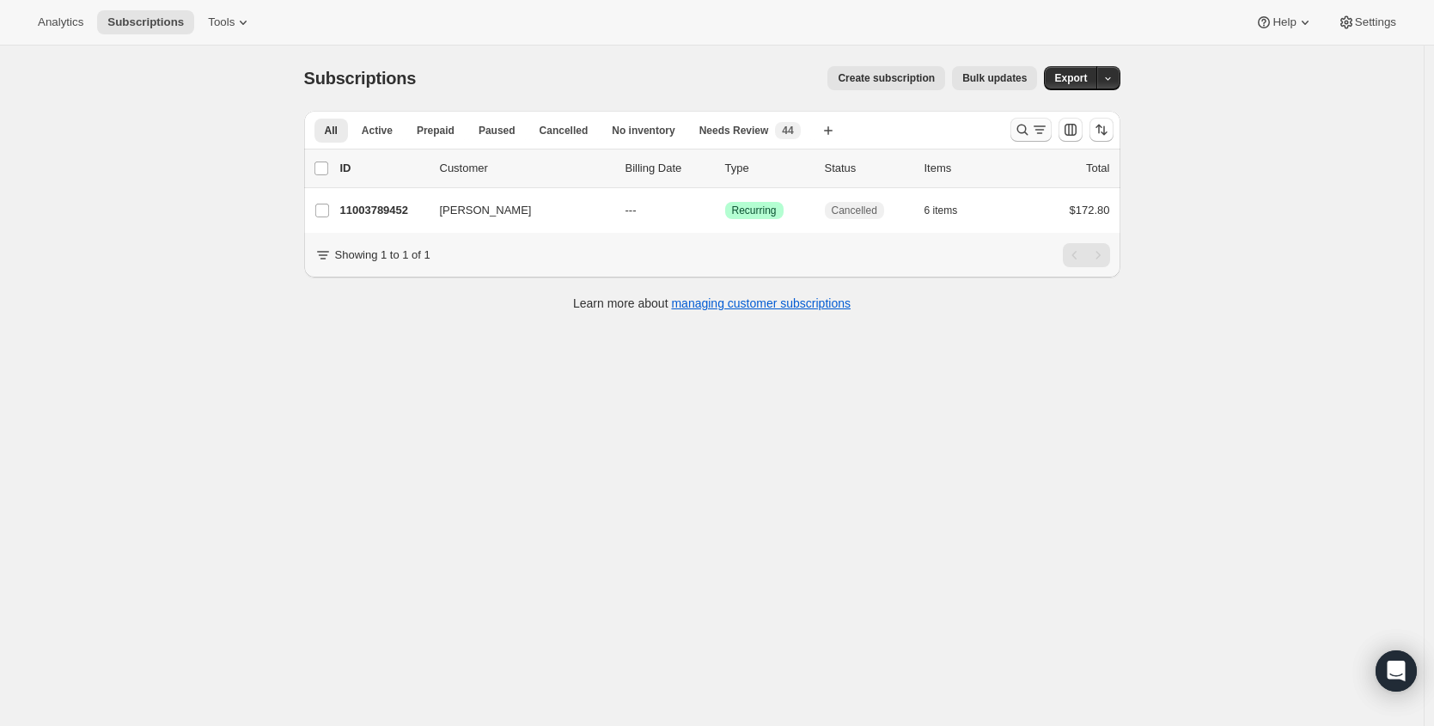
click at [1026, 129] on icon "Search and filter results" at bounding box center [1022, 129] width 17 height 17
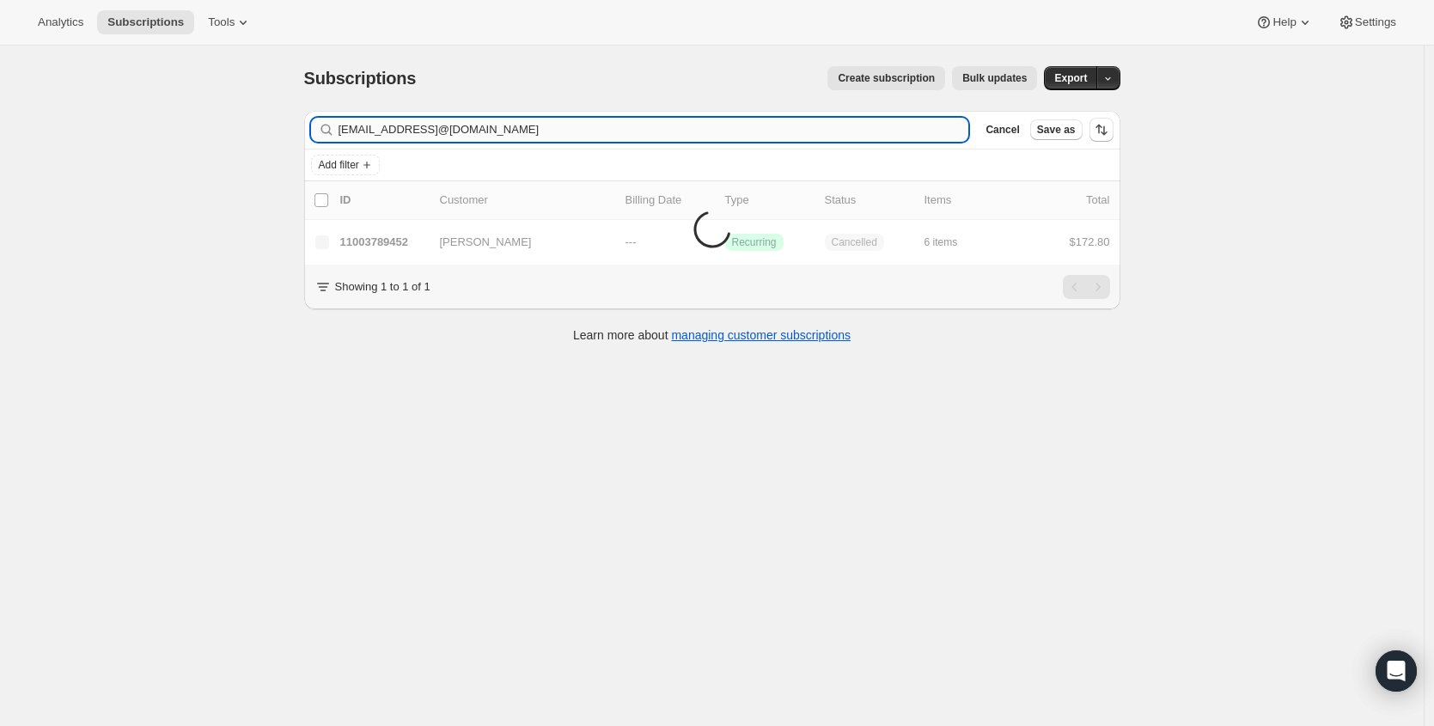
click at [548, 132] on input "[EMAIL_ADDRESS]@[DOMAIN_NAME]" at bounding box center [654, 130] width 631 height 24
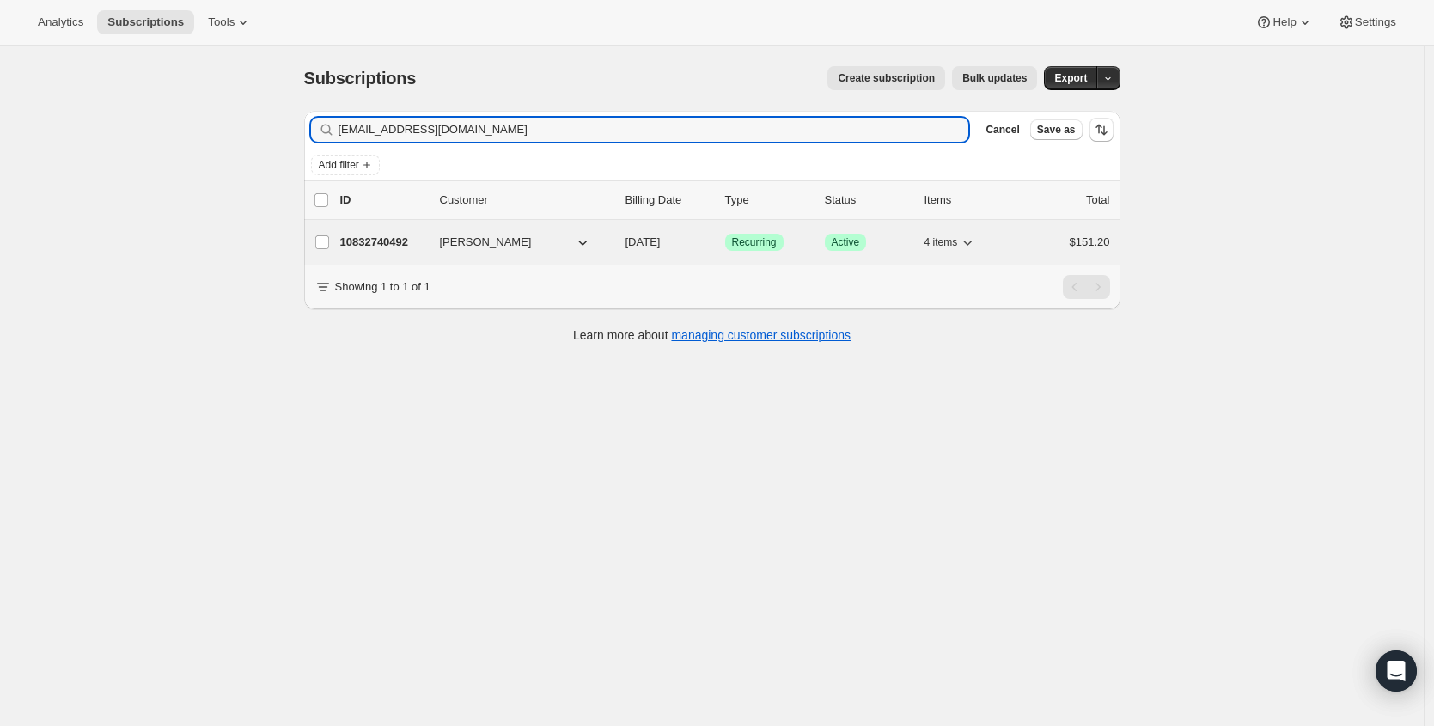
type input "mindynewton@ymail.com"
click at [354, 237] on p "10832740492" at bounding box center [383, 242] width 86 height 17
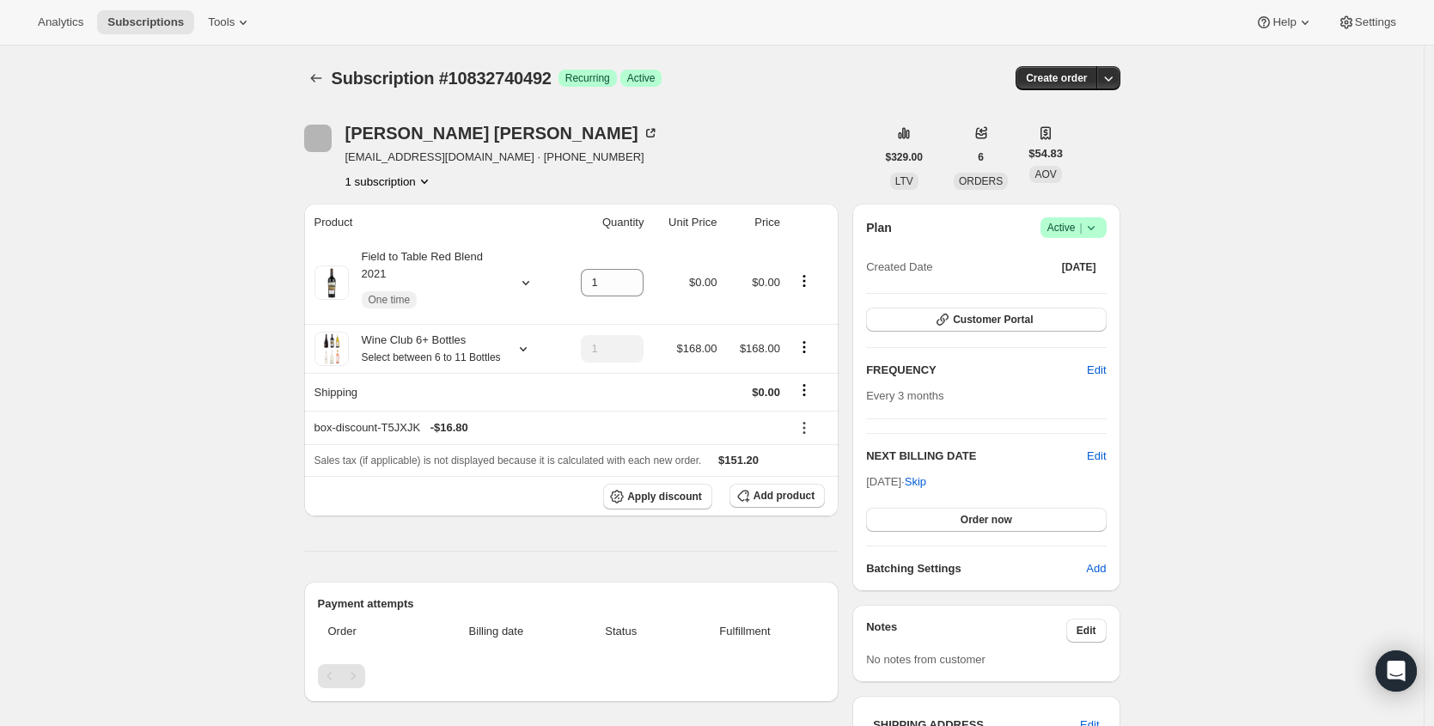
click at [1090, 230] on icon at bounding box center [1091, 227] width 17 height 17
click at [1078, 301] on button "Cancel subscription" at bounding box center [1072, 290] width 107 height 27
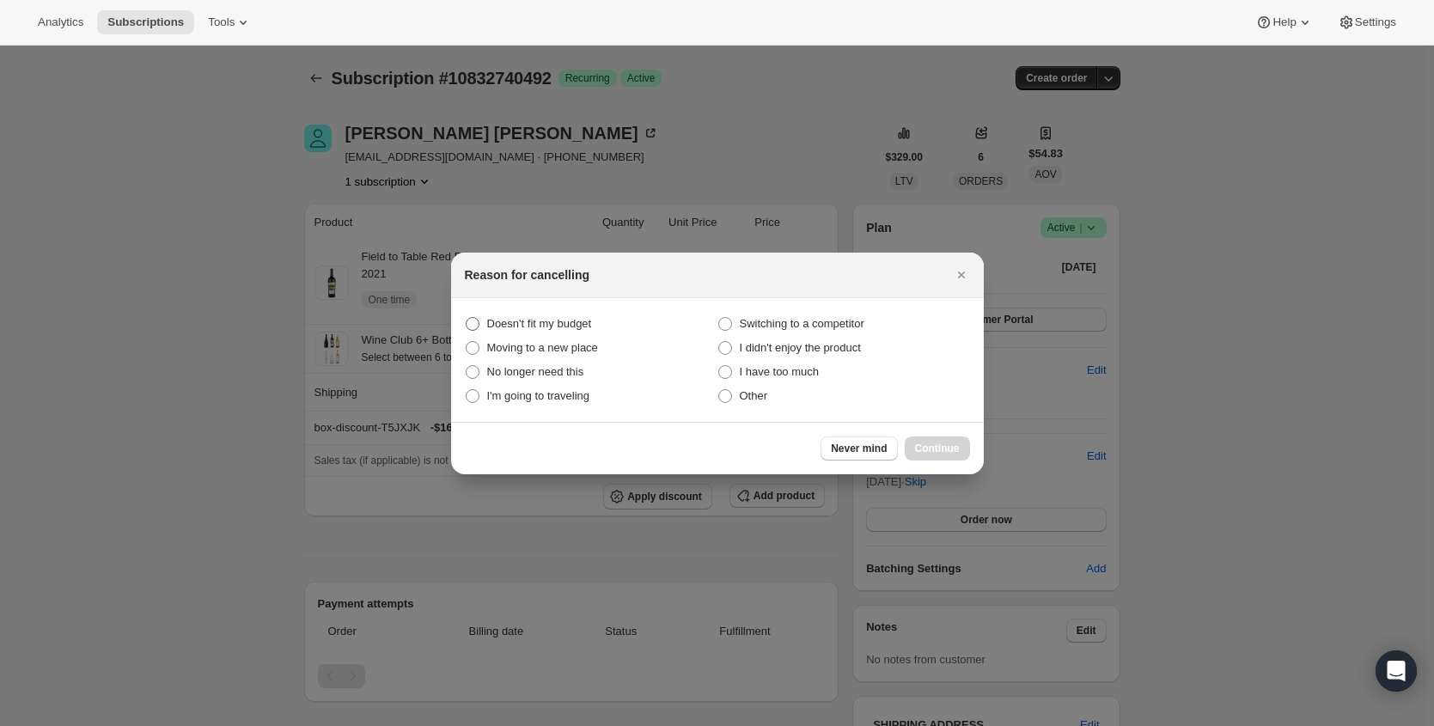
click at [557, 323] on span "Doesn't fit my budget" at bounding box center [539, 323] width 105 height 13
click at [467, 318] on budget "Doesn't fit my budget" at bounding box center [466, 317] width 1 height 1
radio budget "true"
click at [753, 395] on span "Other" at bounding box center [754, 395] width 28 height 13
click at [719, 390] on input "Other" at bounding box center [718, 389] width 1 height 1
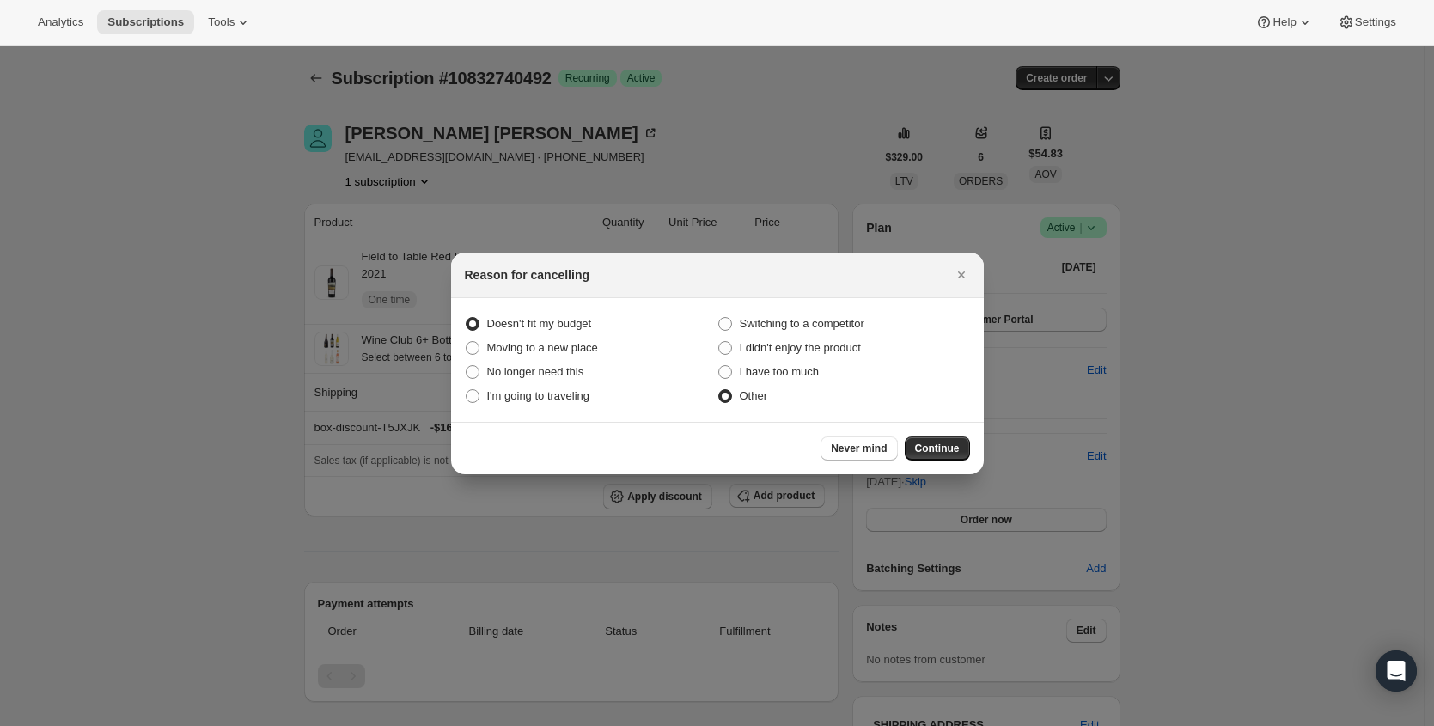
radio input "true"
radio budget "false"
click at [956, 449] on span "Continue" at bounding box center [937, 449] width 45 height 14
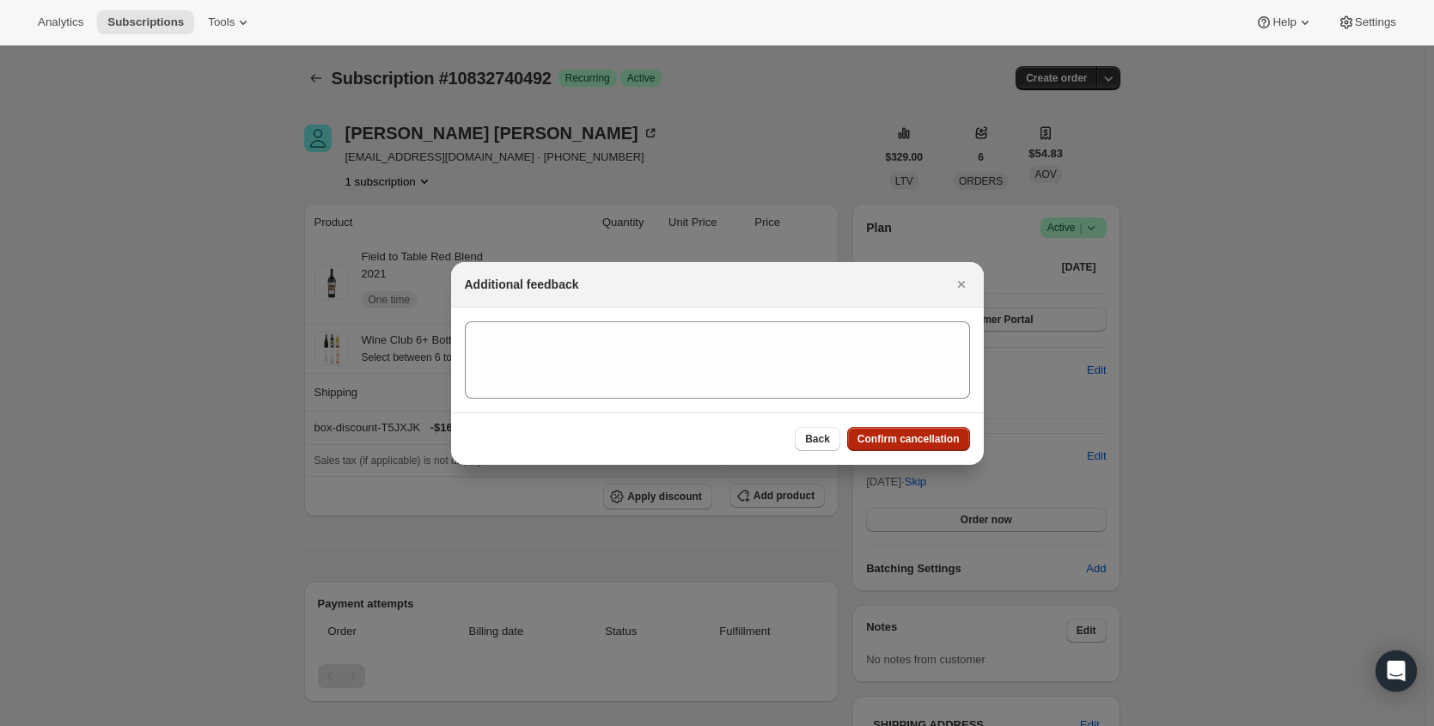
drag, startPoint x: 948, startPoint y: 443, endPoint x: 675, endPoint y: 323, distance: 297.4
click at [948, 443] on span "Confirm cancellation" at bounding box center [909, 439] width 102 height 14
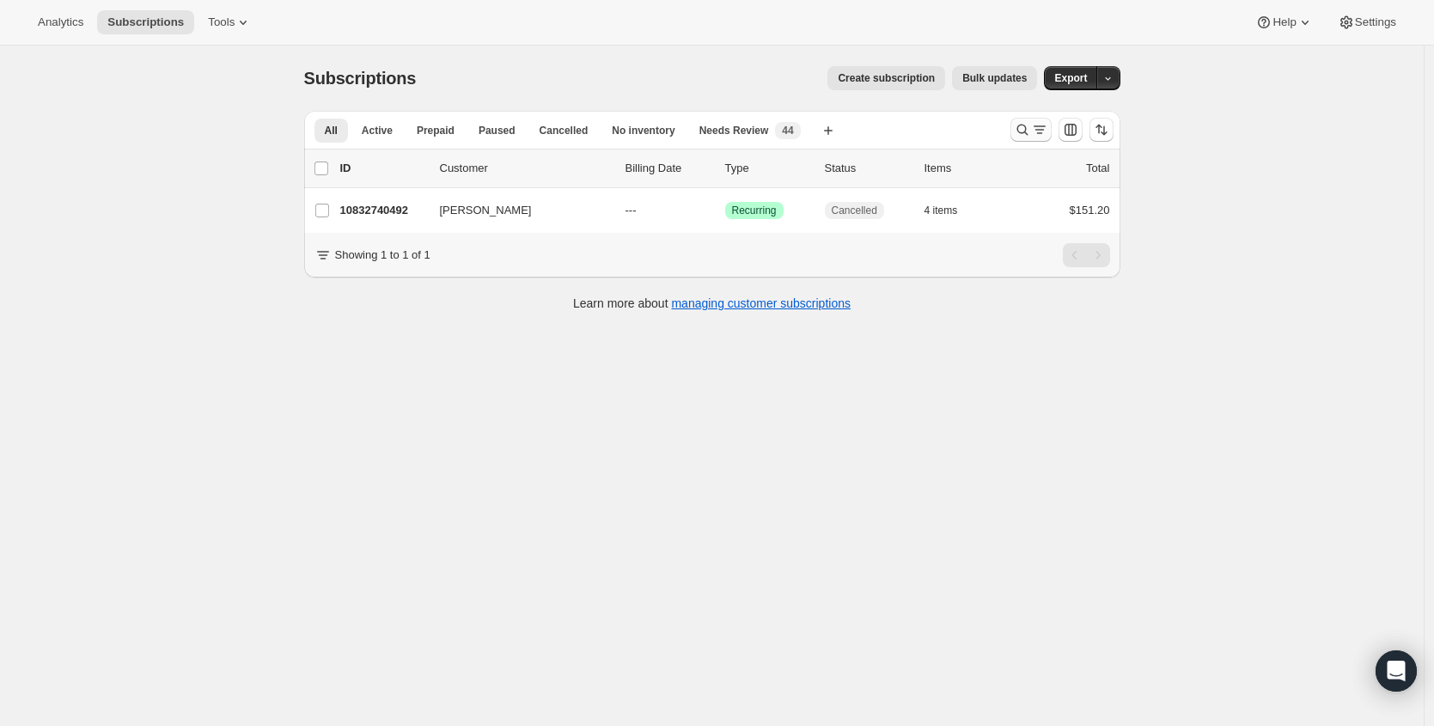
click at [1031, 135] on icon "Search and filter results" at bounding box center [1022, 129] width 17 height 17
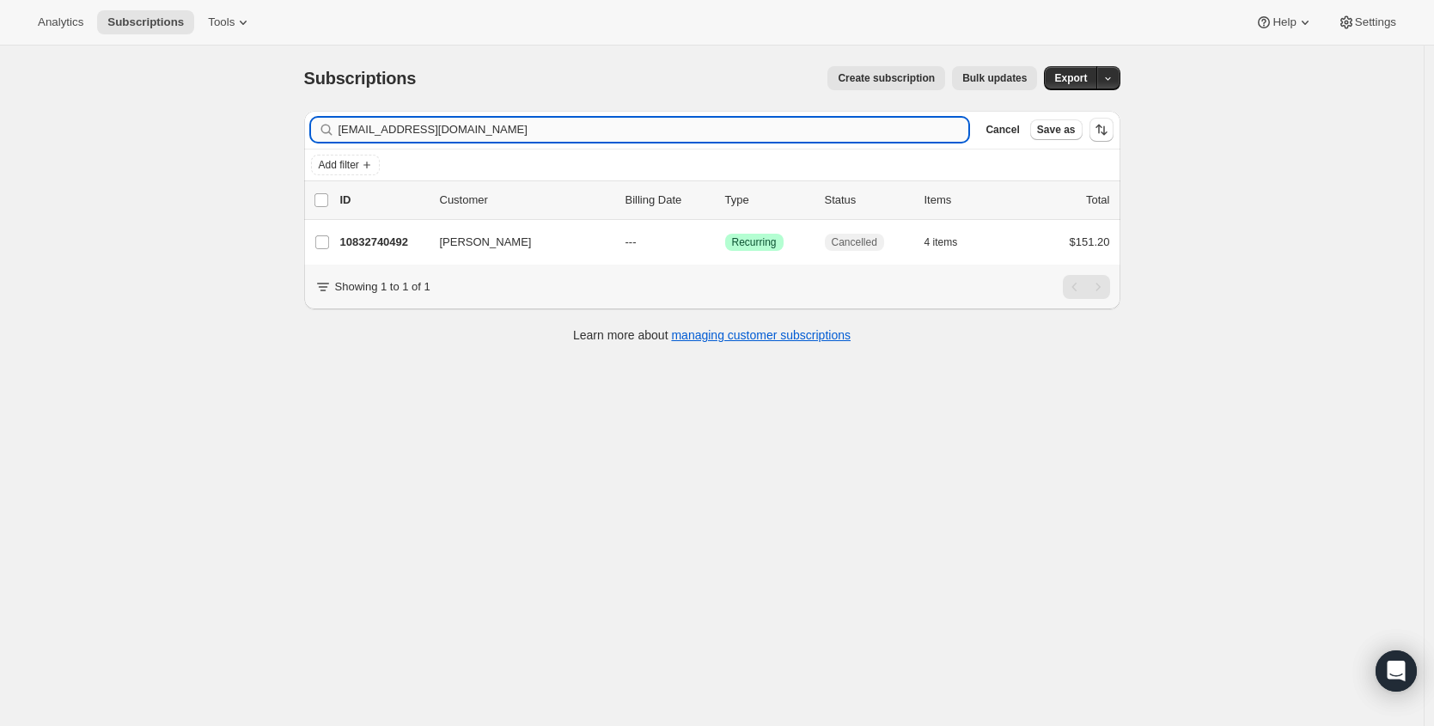
click at [710, 123] on input "[EMAIL_ADDRESS][DOMAIN_NAME]" at bounding box center [654, 130] width 631 height 24
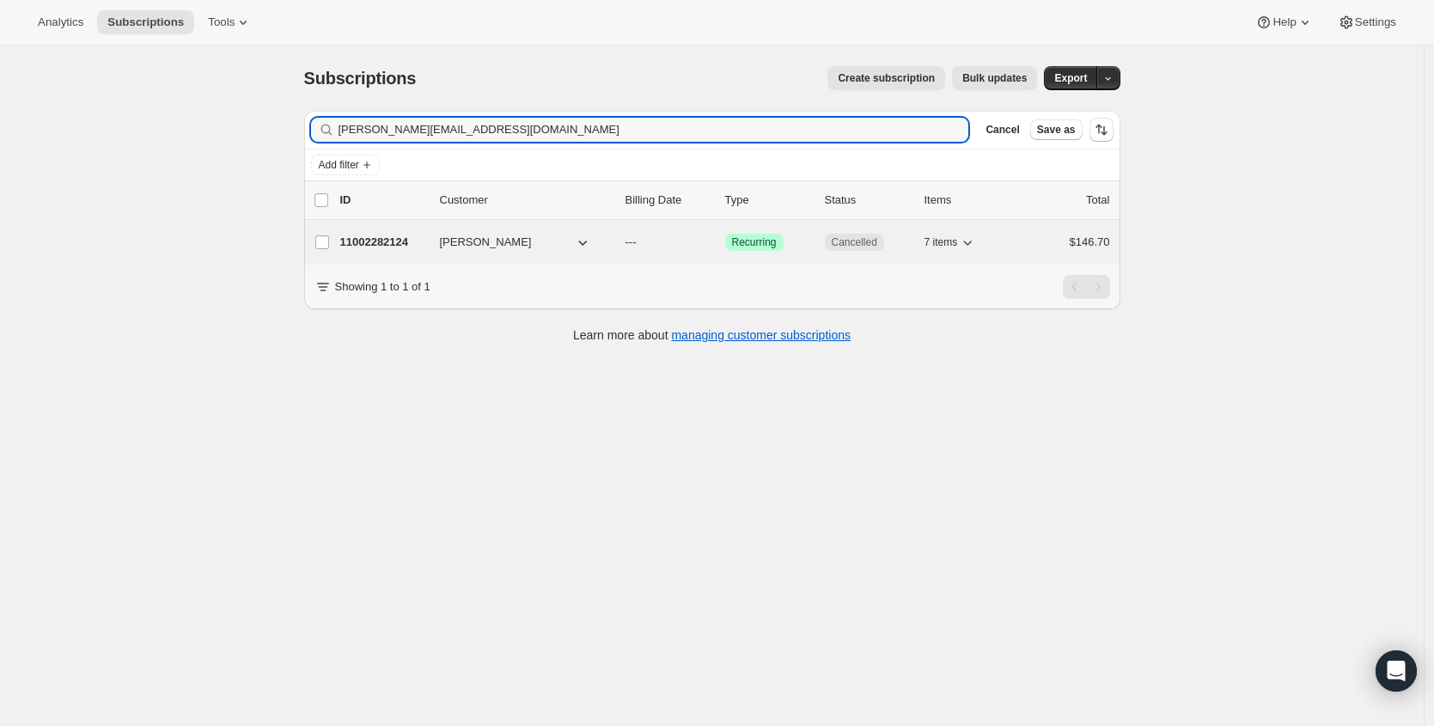
type input "michelle@life-is-good.me"
click at [396, 243] on p "11002282124" at bounding box center [383, 242] width 86 height 17
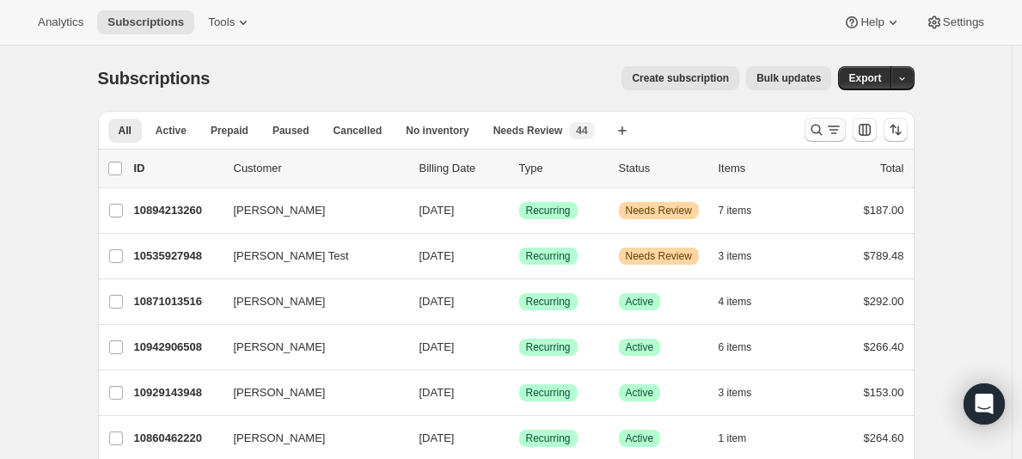
click at [808, 128] on button "Search and filter results" at bounding box center [824, 130] width 41 height 24
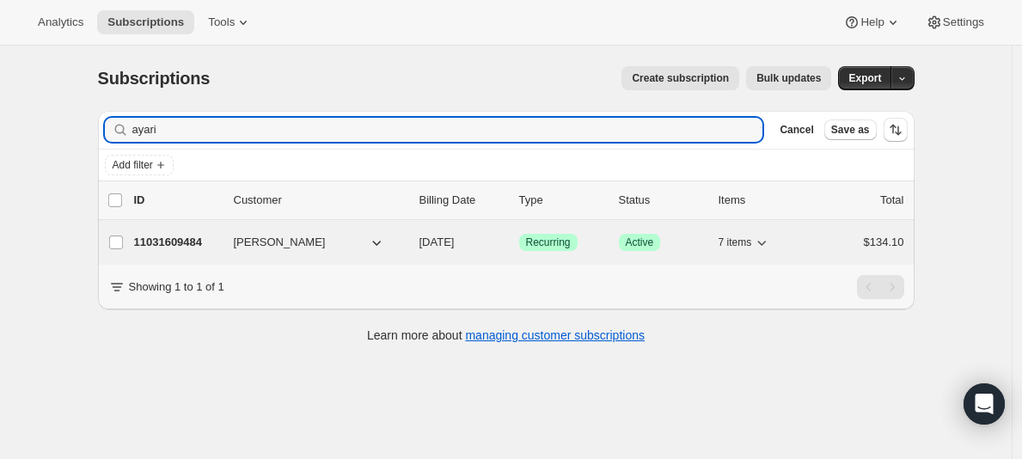
type input "ayari"
click at [177, 244] on p "11031609484" at bounding box center [177, 242] width 86 height 17
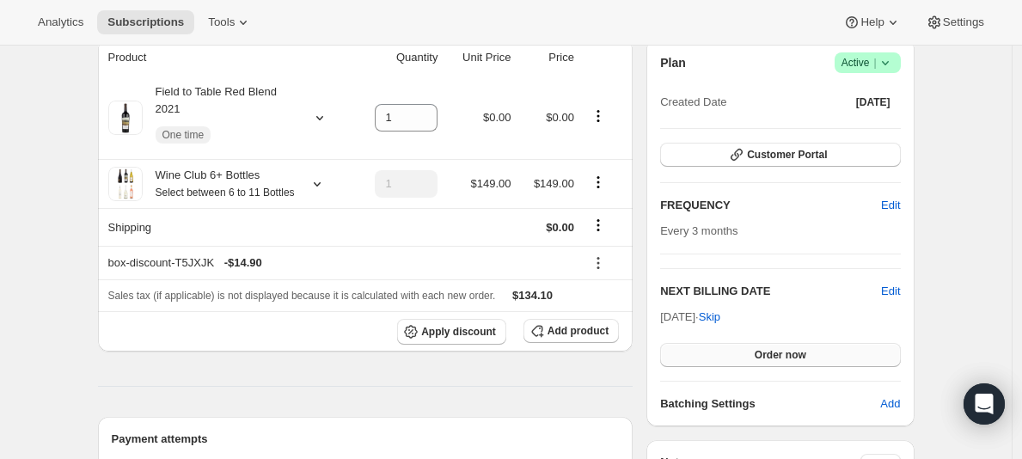
scroll to position [234, 0]
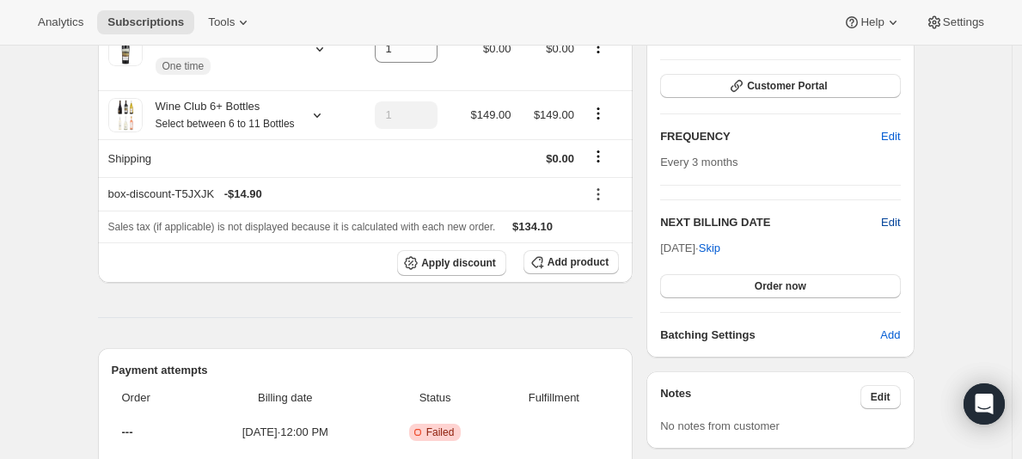
click at [899, 216] on span "Edit" at bounding box center [890, 222] width 19 height 17
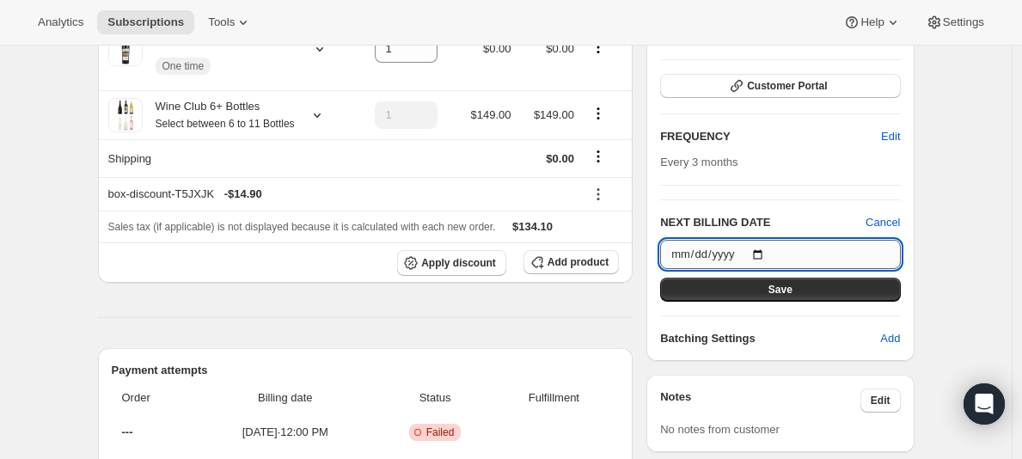
click at [771, 252] on input "2026-01-23" at bounding box center [780, 254] width 240 height 29
type input "2025-10-04"
drag, startPoint x: 758, startPoint y: 290, endPoint x: 699, endPoint y: 284, distance: 58.8
click at [758, 290] on button "Save" at bounding box center [780, 290] width 240 height 24
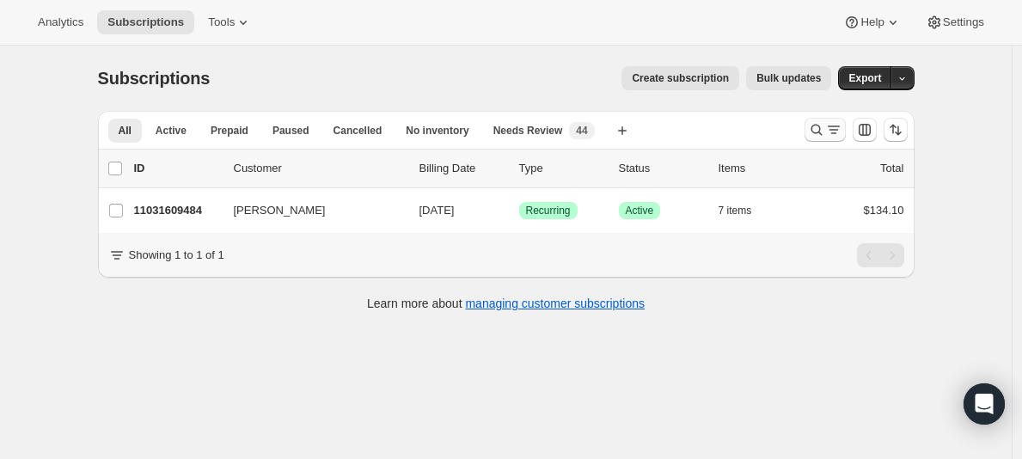
click at [825, 124] on icon "Search and filter results" at bounding box center [816, 129] width 17 height 17
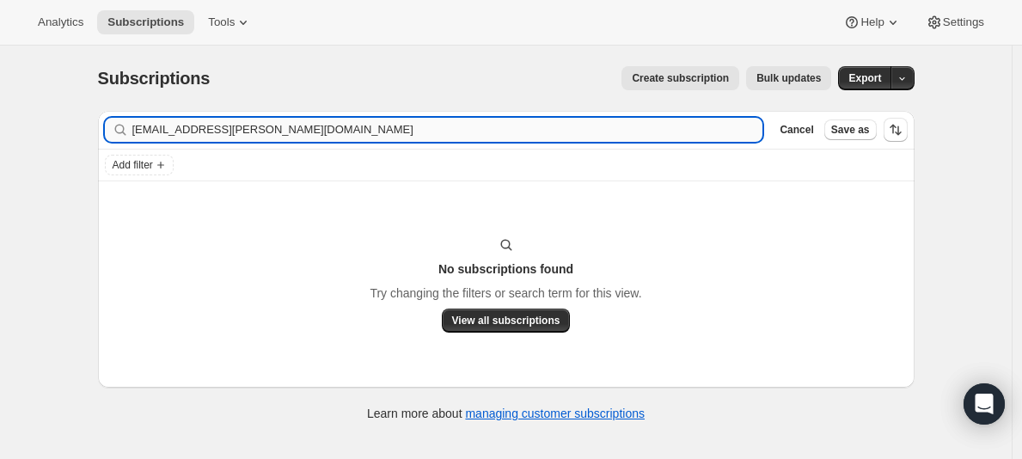
click at [246, 120] on input "[EMAIL_ADDRESS][PERSON_NAME][DOMAIN_NAME]" at bounding box center [447, 130] width 631 height 24
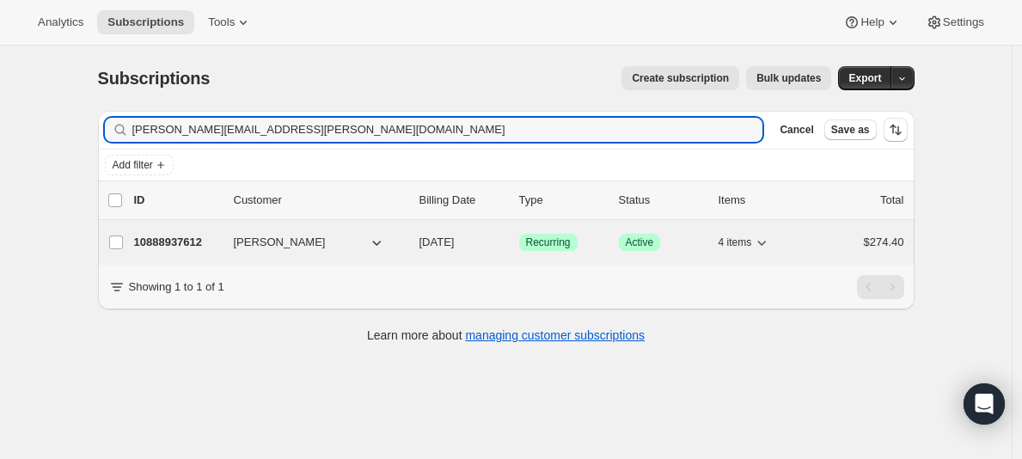
type input "[PERSON_NAME][EMAIL_ADDRESS][PERSON_NAME][DOMAIN_NAME]"
click at [150, 235] on p "10888937612" at bounding box center [177, 242] width 86 height 17
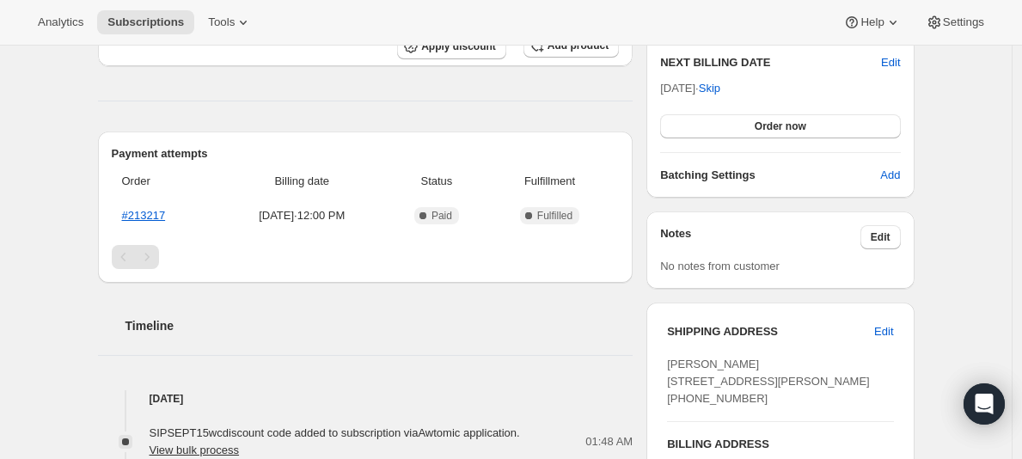
scroll to position [367, 0]
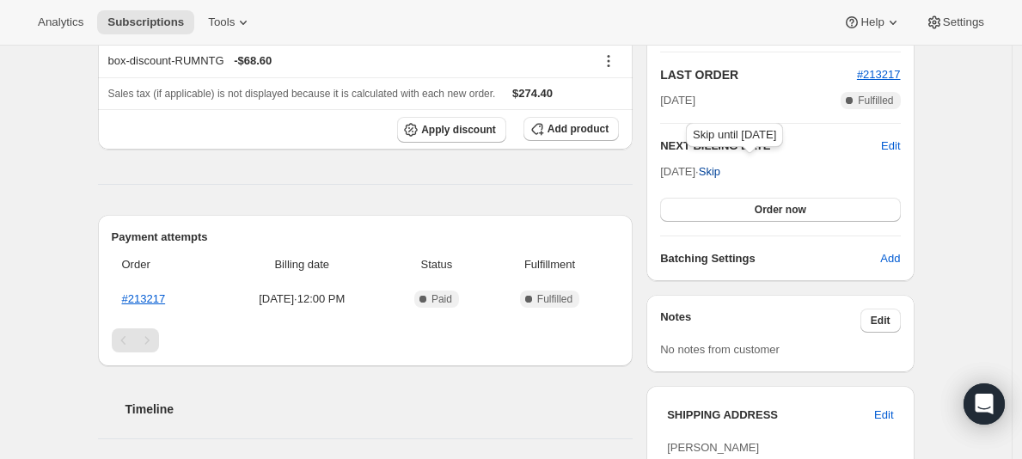
click at [720, 175] on span "Skip" at bounding box center [709, 171] width 21 height 17
